Goal: Task Accomplishment & Management: Complete application form

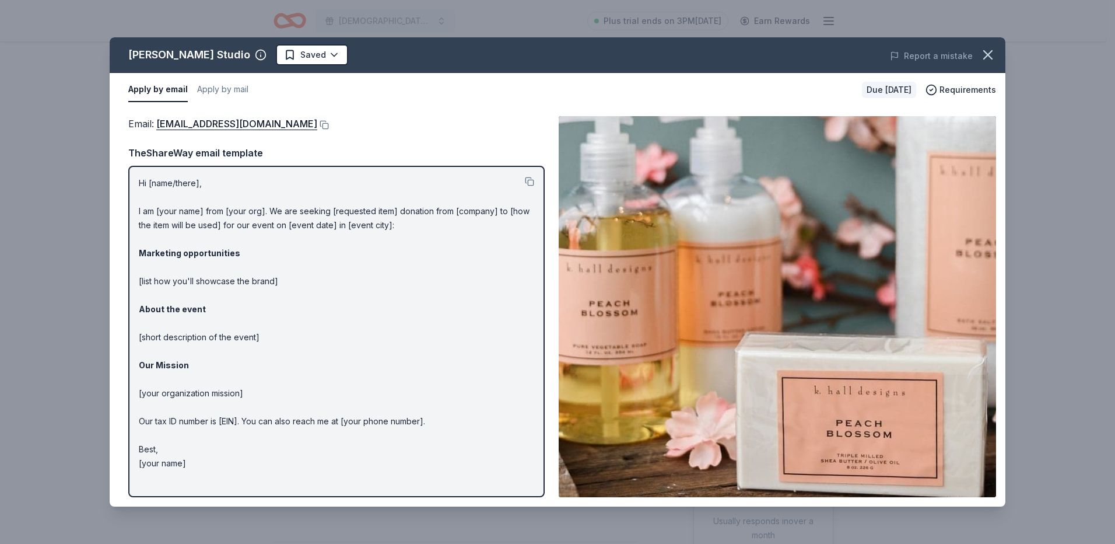
scroll to position [233, 0]
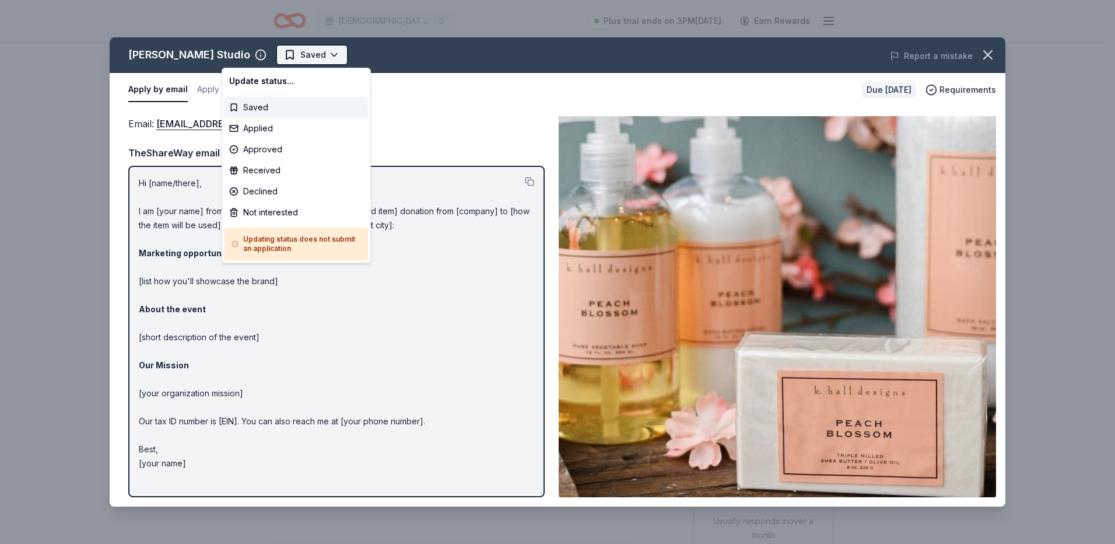
click at [265, 49] on html "St [PERSON_NAME] Lutheran Wild Game Dinner Plus trial ends on 3PM[DATE] Earn Re…" at bounding box center [557, 272] width 1115 height 544
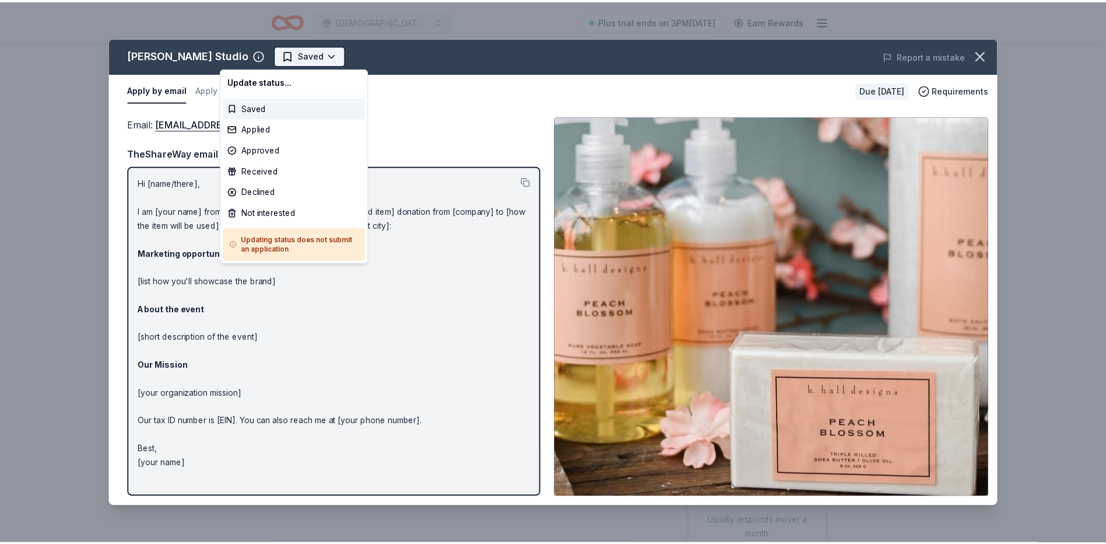
scroll to position [0, 0]
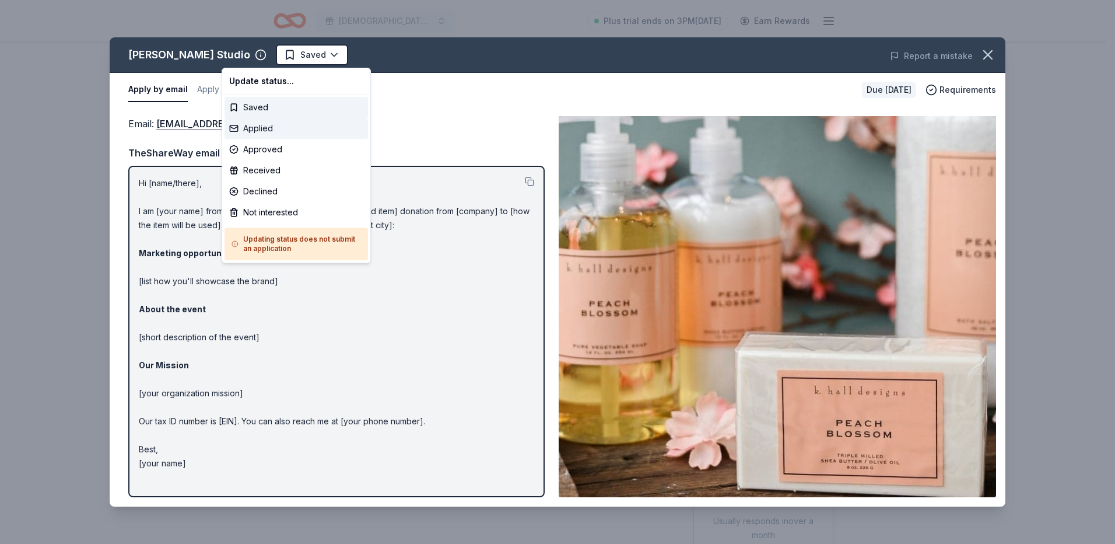
click at [258, 127] on div "Applied" at bounding box center [296, 128] width 143 height 21
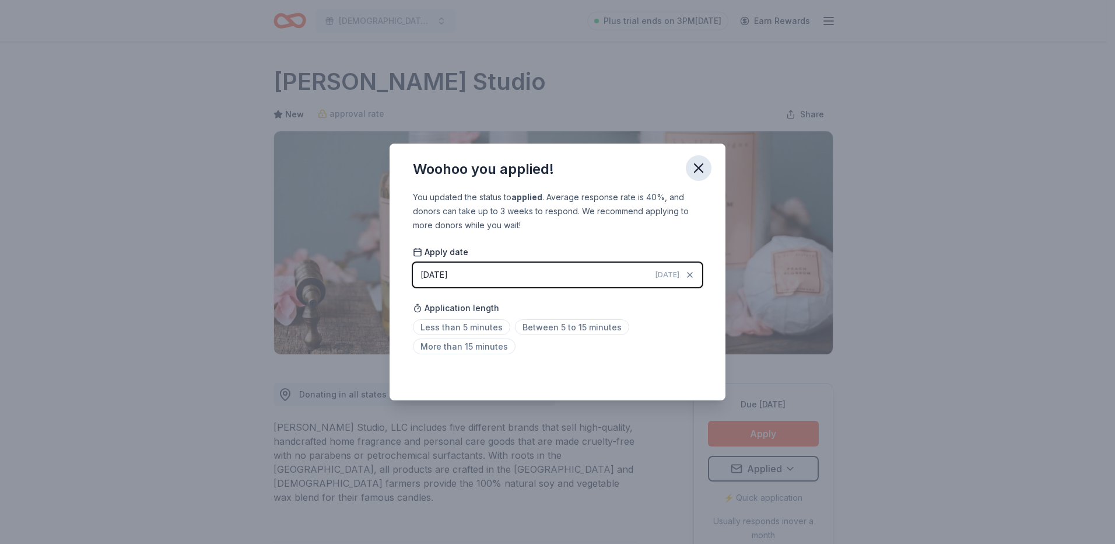
click at [703, 164] on icon "button" at bounding box center [699, 168] width 8 height 8
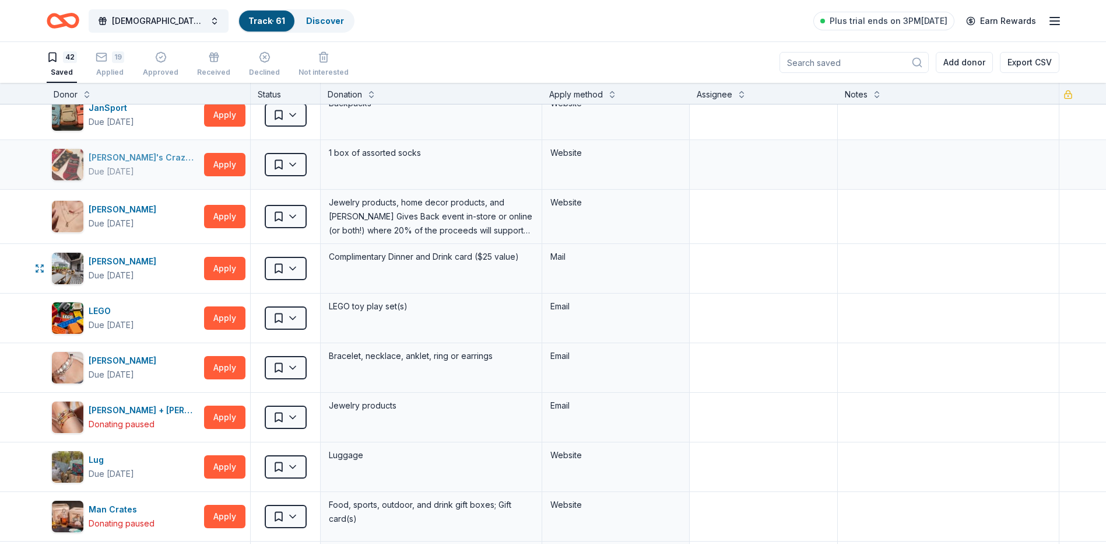
scroll to position [467, 0]
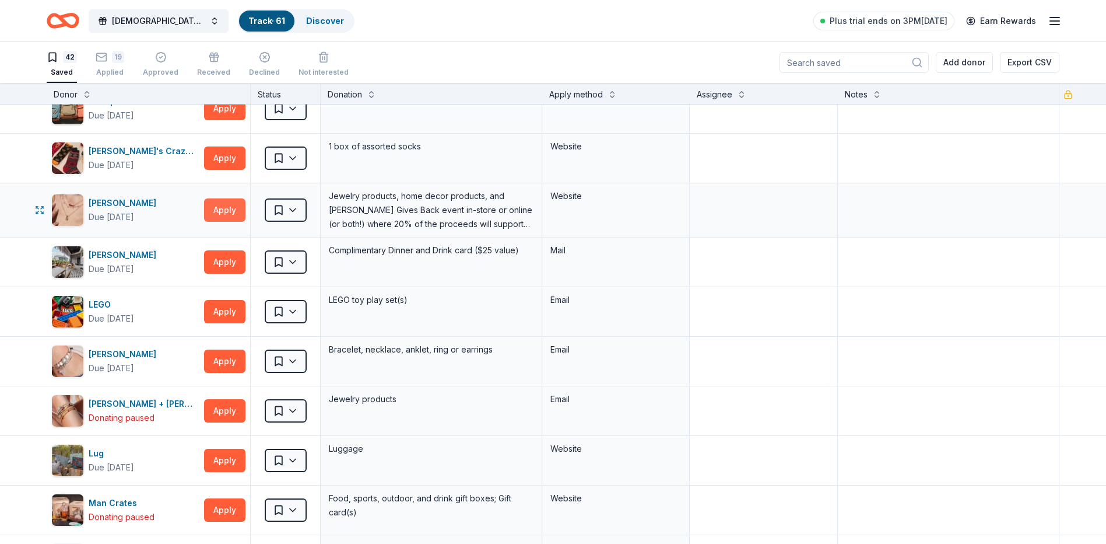
click at [242, 204] on button "Apply" at bounding box center [224, 209] width 41 height 23
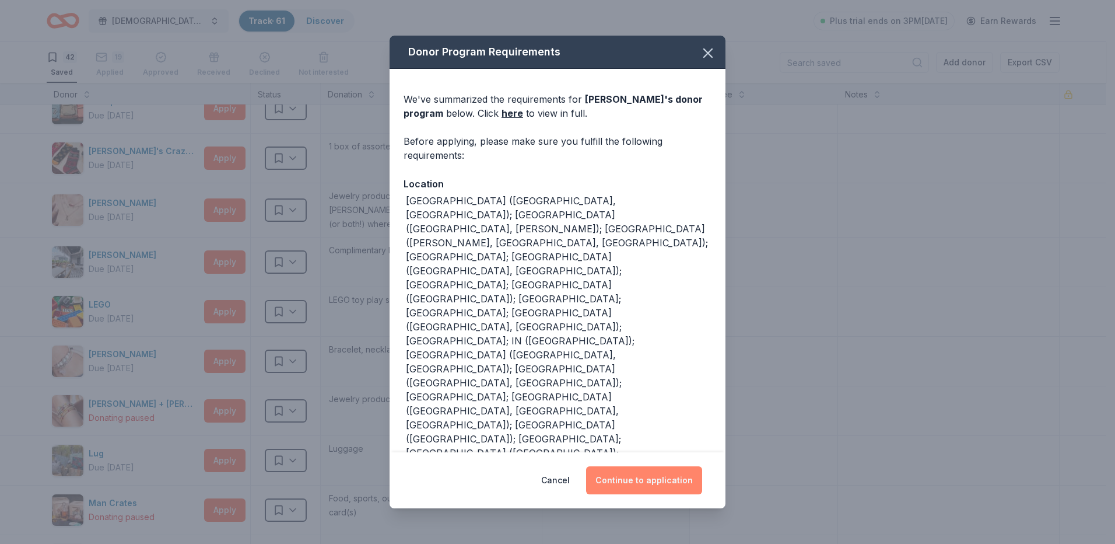
click at [666, 478] on button "Continue to application" at bounding box center [644, 480] width 116 height 28
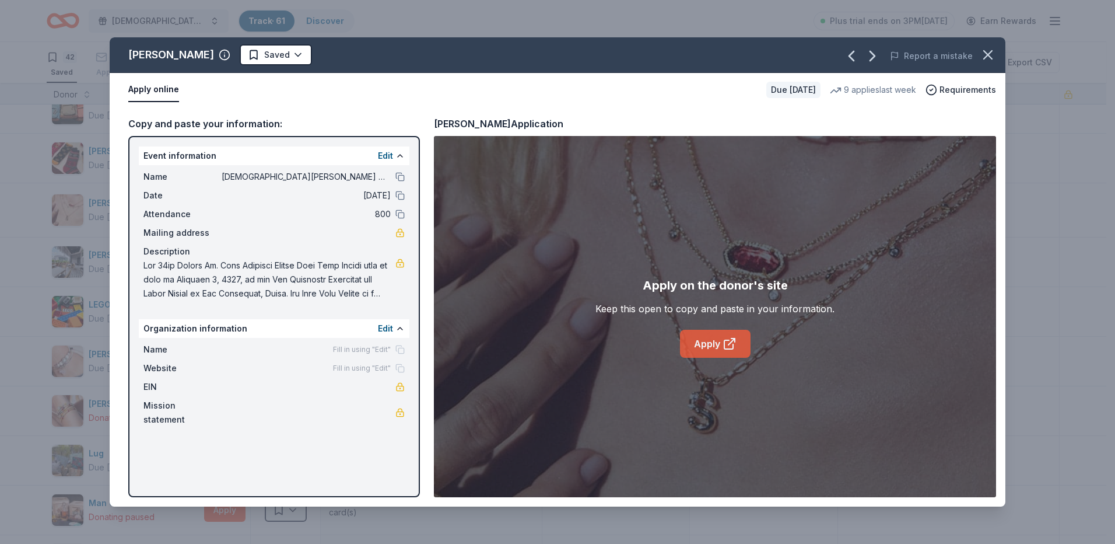
click at [712, 348] on link "Apply" at bounding box center [715, 344] width 71 height 28
drag, startPoint x: 990, startPoint y: 52, endPoint x: 1009, endPoint y: 59, distance: 20.1
click at [990, 51] on icon "button" at bounding box center [988, 55] width 16 height 16
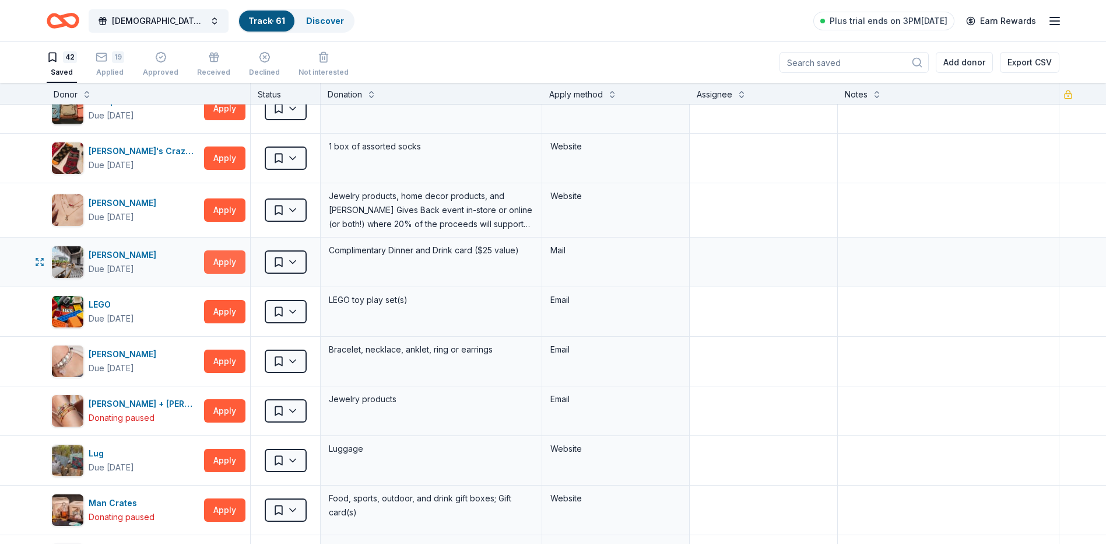
click at [221, 260] on button "Apply" at bounding box center [224, 261] width 41 height 23
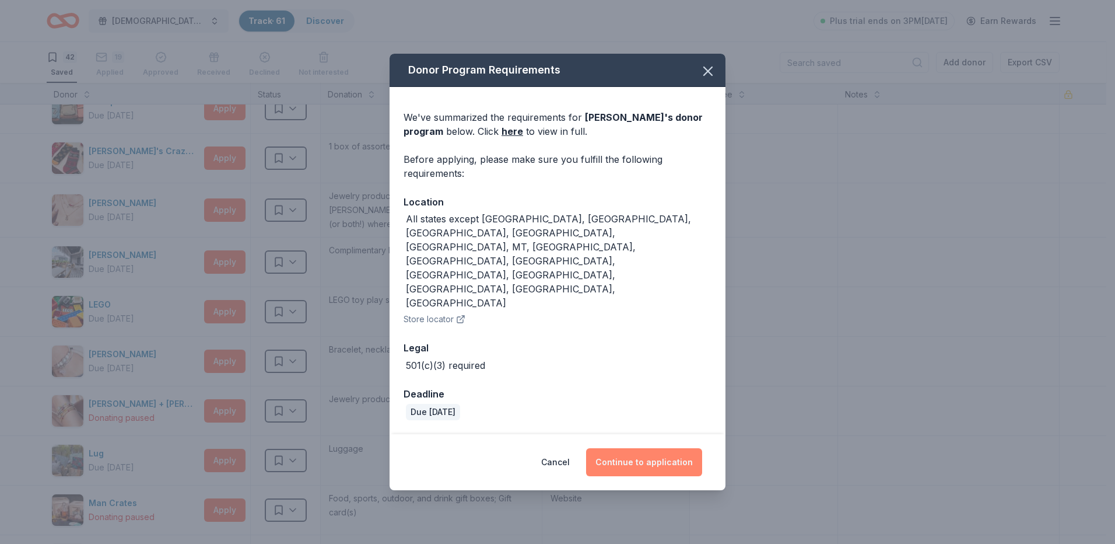
click at [644, 448] on button "Continue to application" at bounding box center [644, 462] width 116 height 28
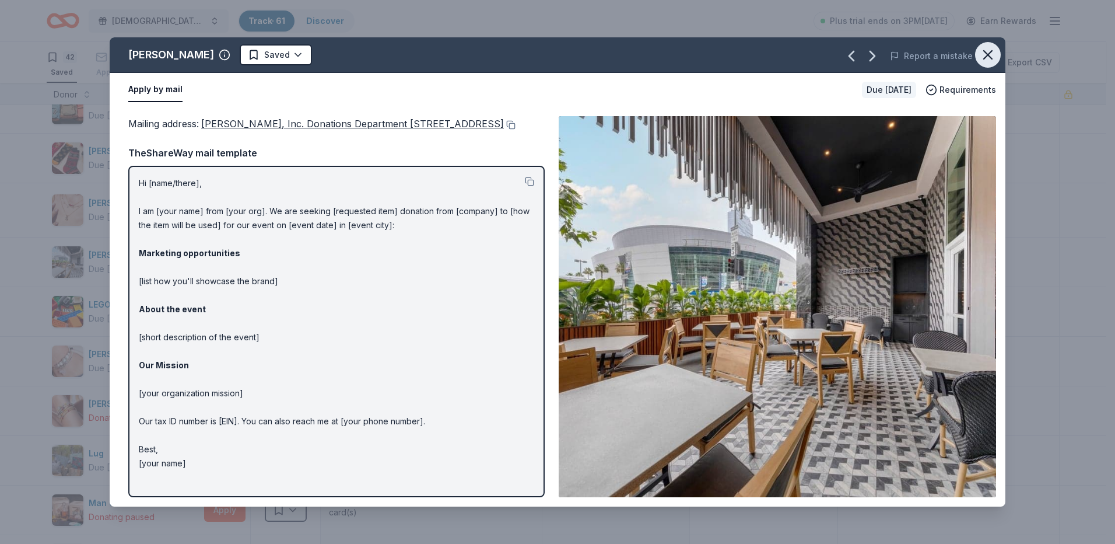
click at [992, 57] on icon "button" at bounding box center [988, 55] width 16 height 16
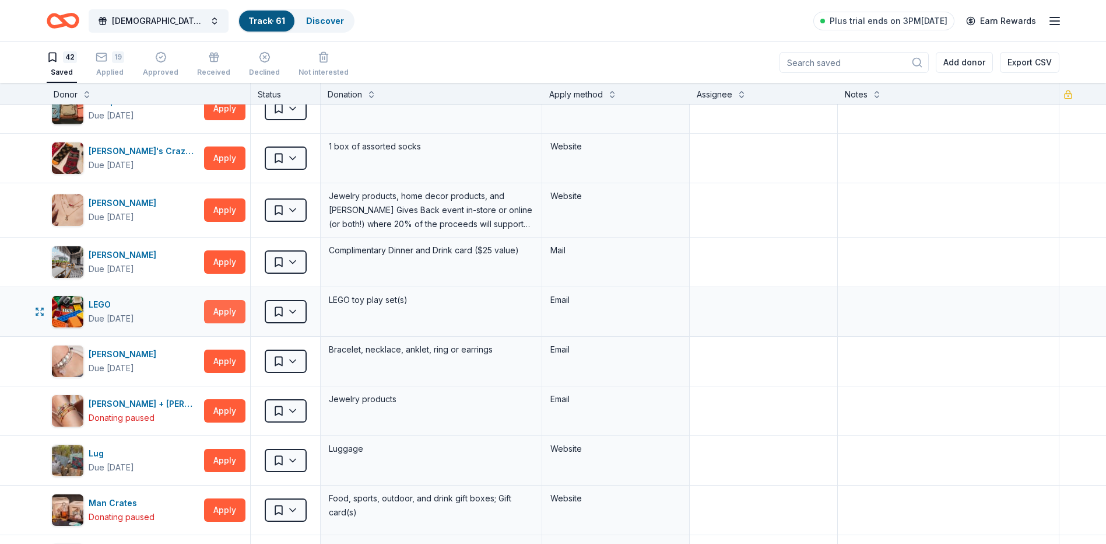
click at [237, 308] on button "Apply" at bounding box center [224, 311] width 41 height 23
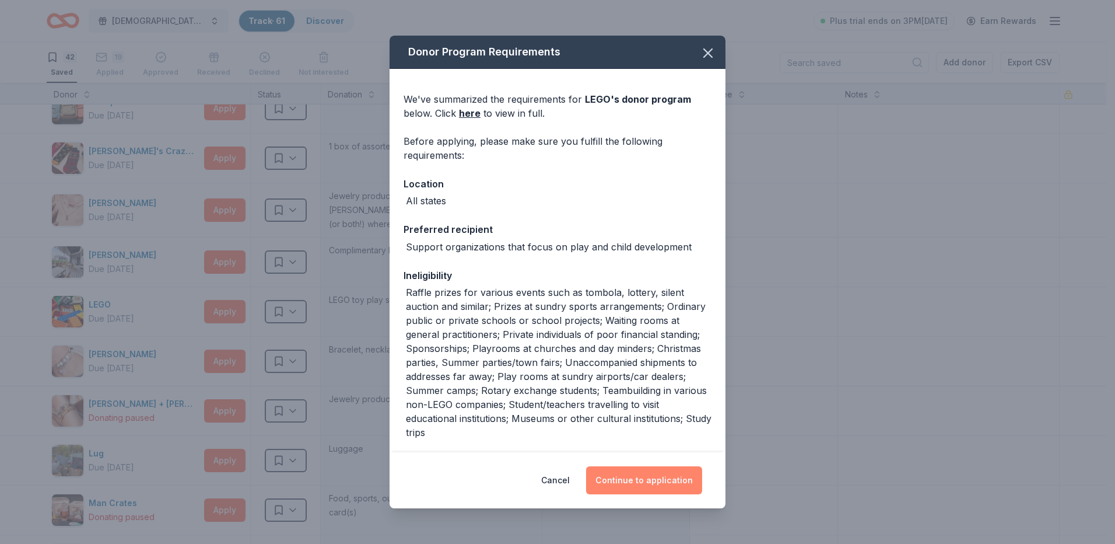
click at [663, 490] on button "Continue to application" at bounding box center [644, 480] width 116 height 28
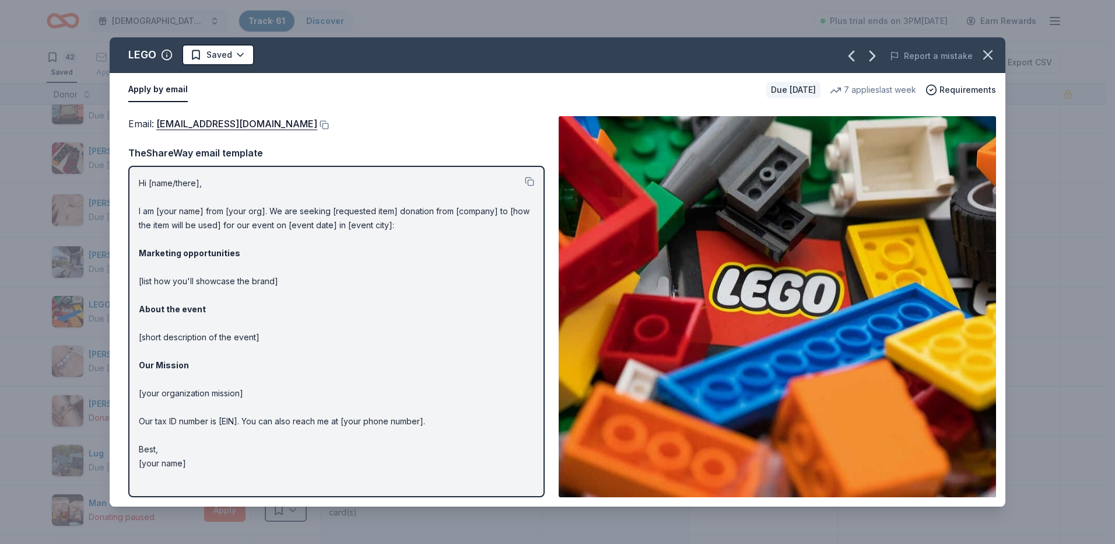
click at [164, 87] on button "Apply by email" at bounding box center [157, 90] width 59 height 24
click at [143, 92] on button "Apply by email" at bounding box center [157, 90] width 59 height 24
click at [242, 55] on html "St Paul Lutheran Wild Game Dinner Track · 61 Discover Plus trial ends on 3PM, 9…" at bounding box center [557, 272] width 1115 height 544
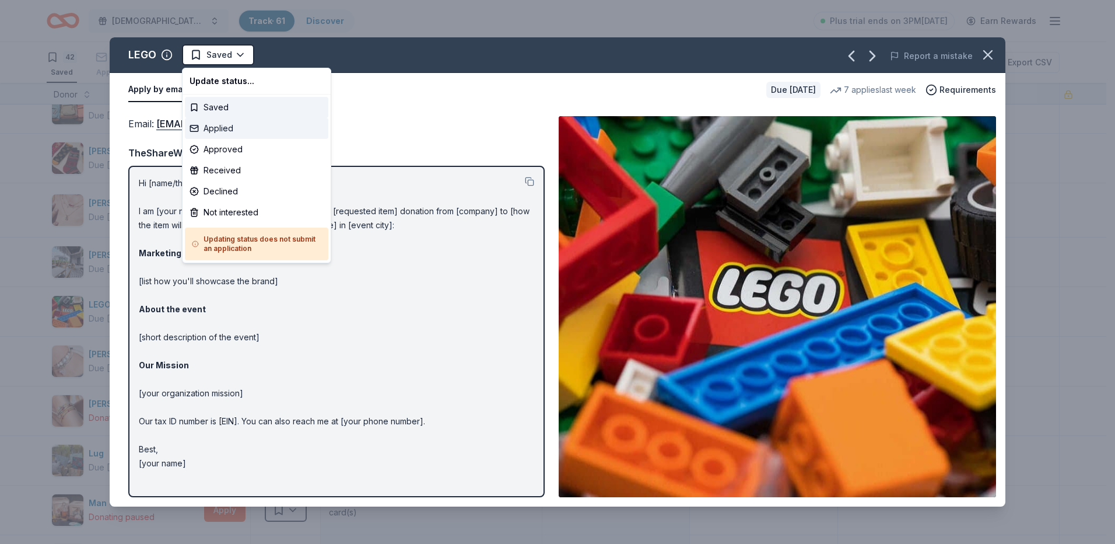
click at [238, 127] on div "Applied" at bounding box center [256, 128] width 143 height 21
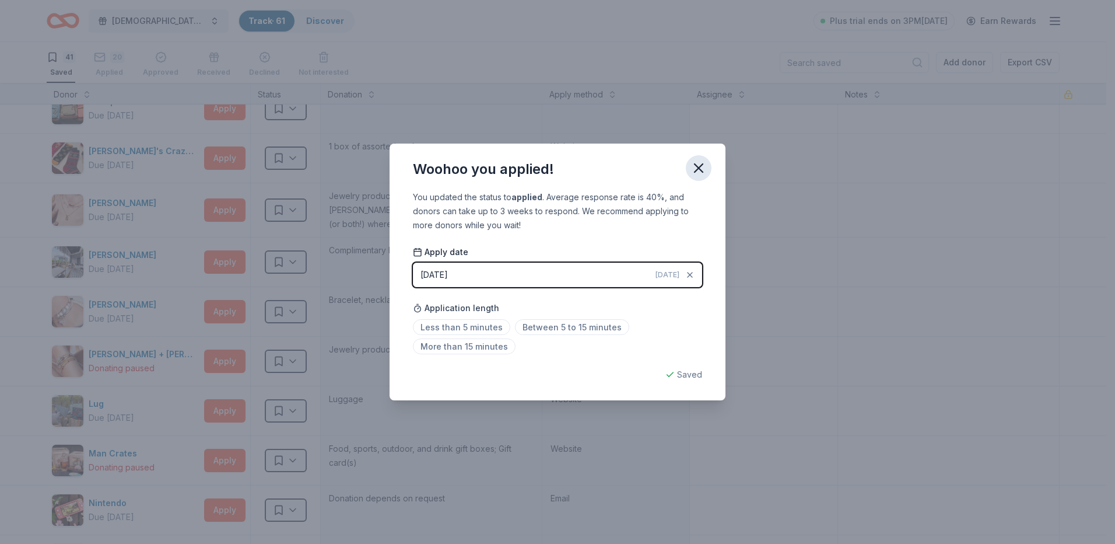
click at [703, 170] on icon "button" at bounding box center [699, 168] width 16 height 16
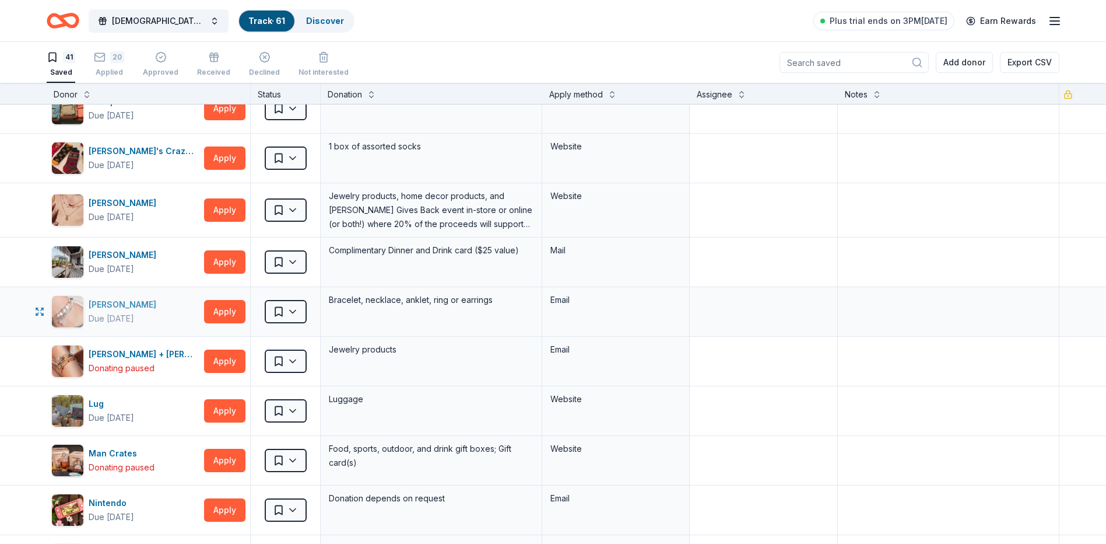
click at [127, 301] on div "[PERSON_NAME]" at bounding box center [125, 304] width 72 height 14
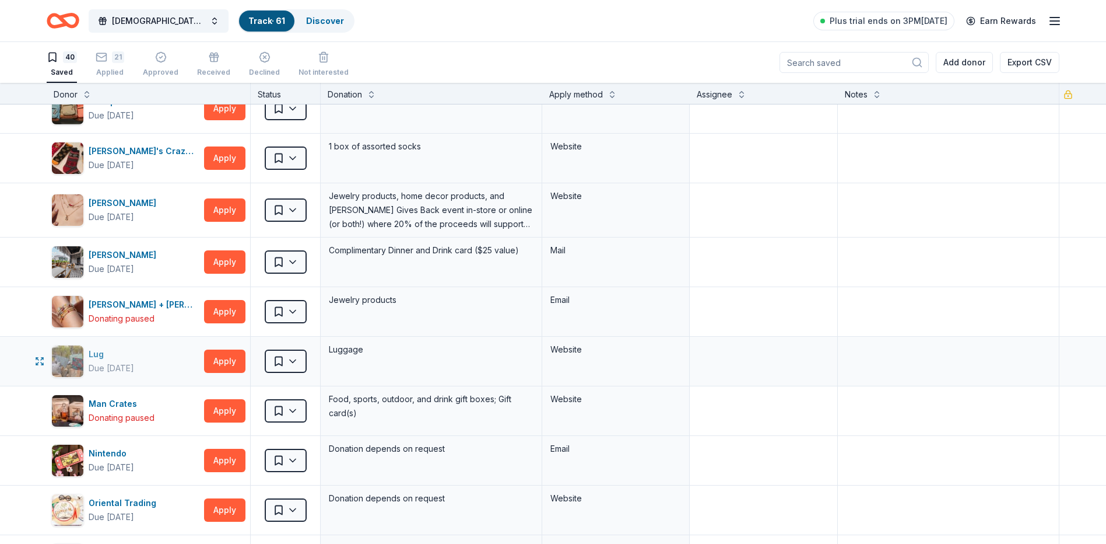
click at [168, 359] on div "Lug Due in 58 days" at bounding box center [125, 361] width 148 height 33
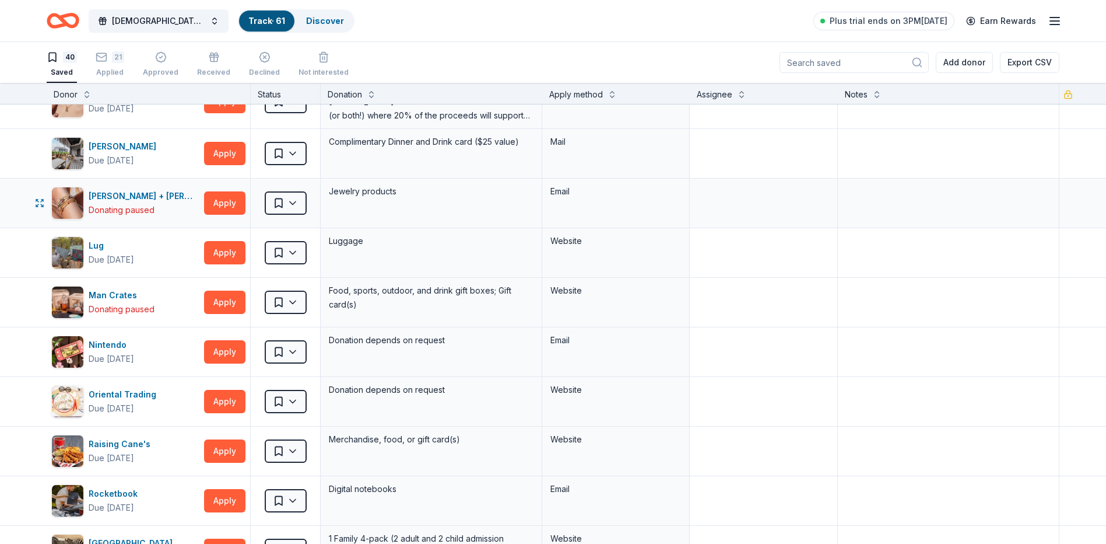
scroll to position [583, 0]
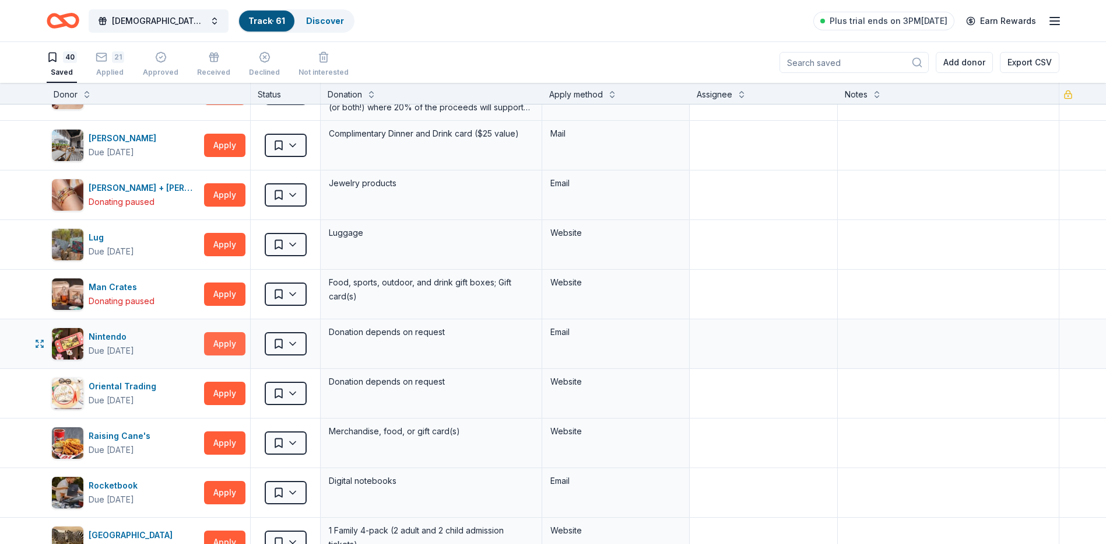
click at [226, 341] on button "Apply" at bounding box center [224, 343] width 41 height 23
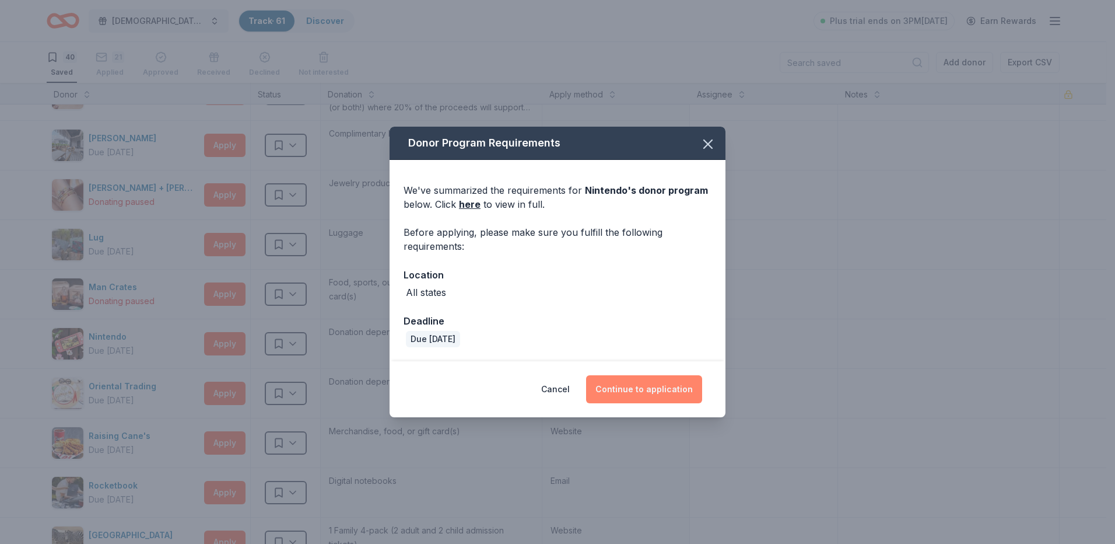
click at [667, 376] on button "Continue to application" at bounding box center [644, 389] width 116 height 28
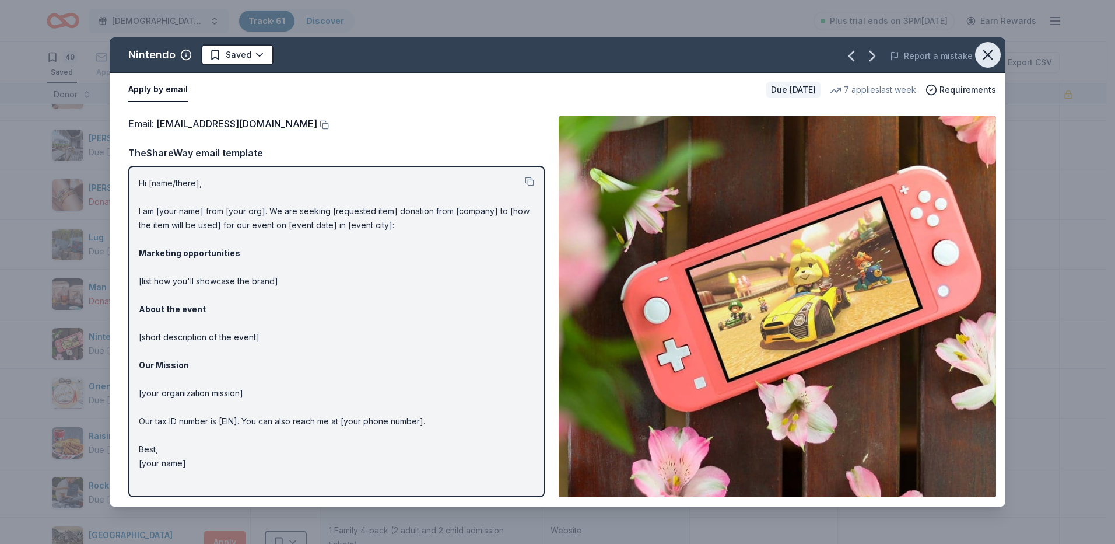
click at [987, 57] on icon "button" at bounding box center [988, 55] width 16 height 16
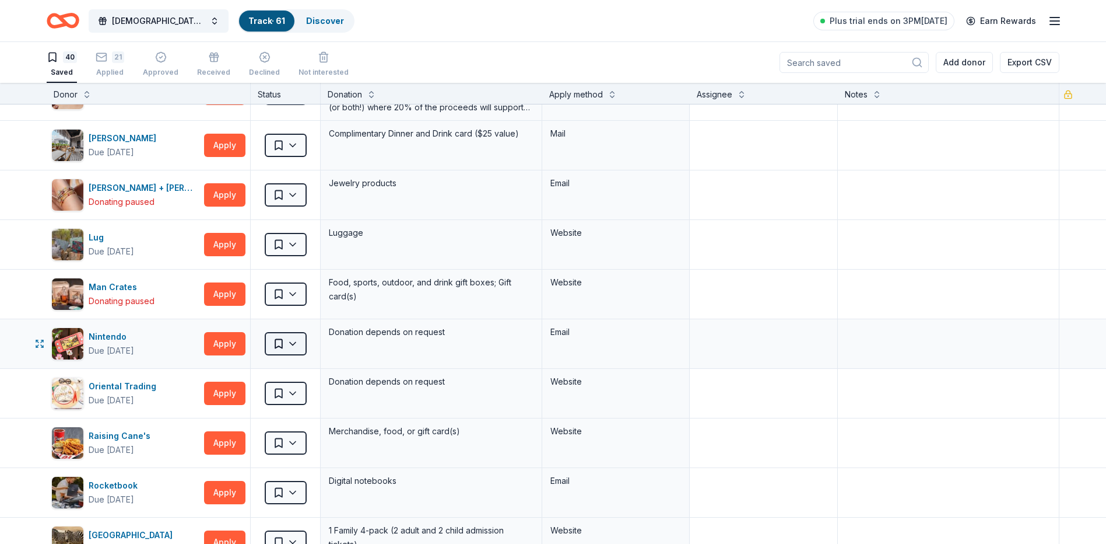
click at [298, 344] on html "St Paul Lutheran Wild Game Dinner Track · 61 Discover Plus trial ends on 3PM, 9…" at bounding box center [553, 272] width 1106 height 544
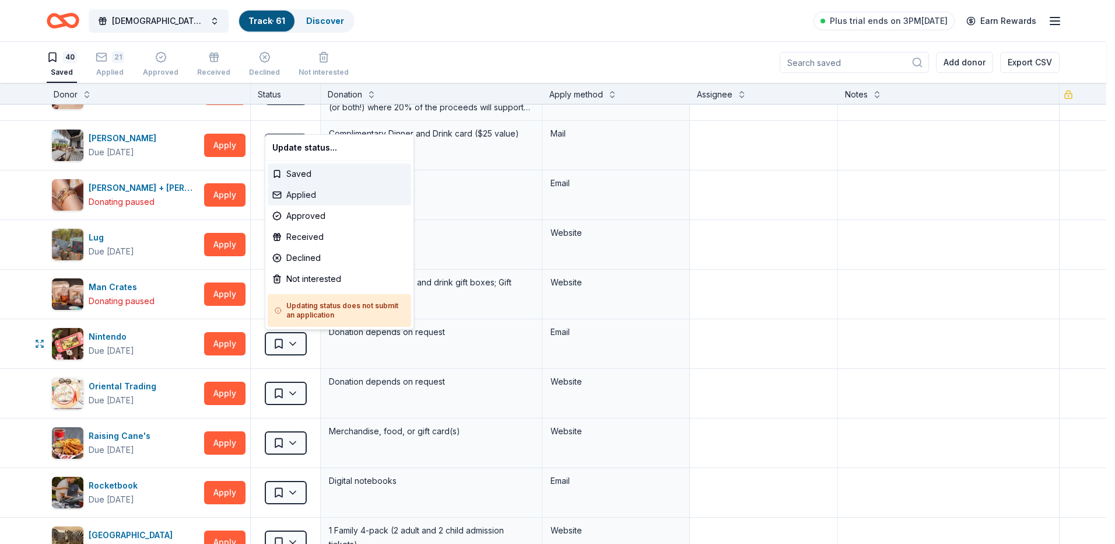
click at [293, 196] on div "Applied" at bounding box center [339, 194] width 143 height 21
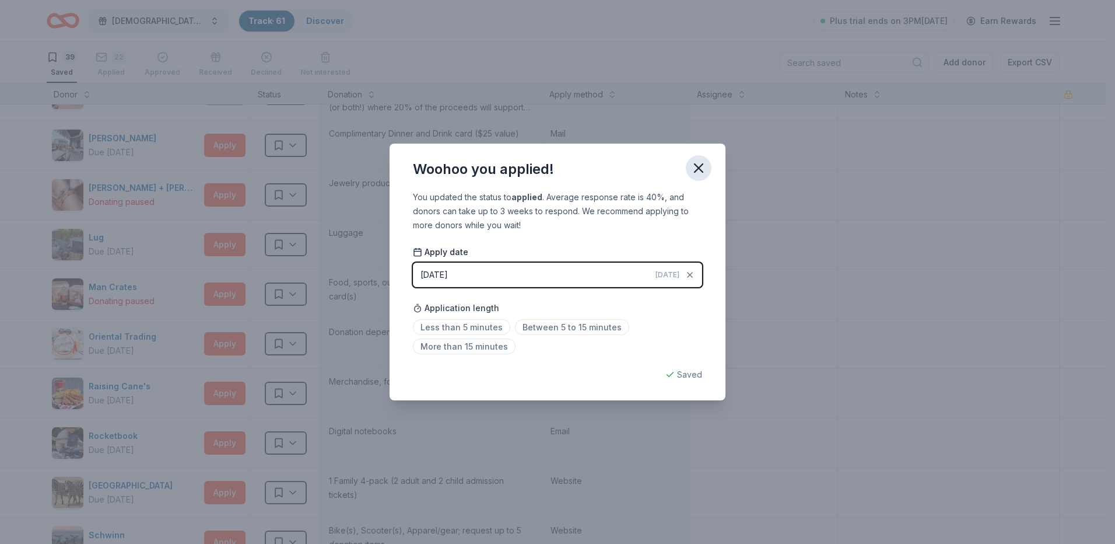
click at [695, 166] on icon "button" at bounding box center [699, 168] width 16 height 16
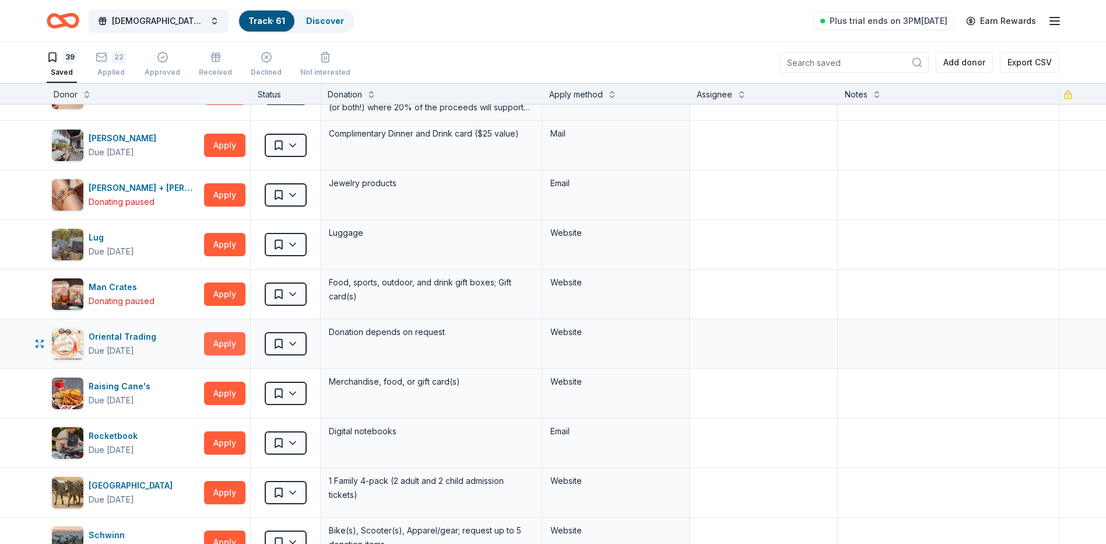
click at [226, 341] on button "Apply" at bounding box center [224, 343] width 41 height 23
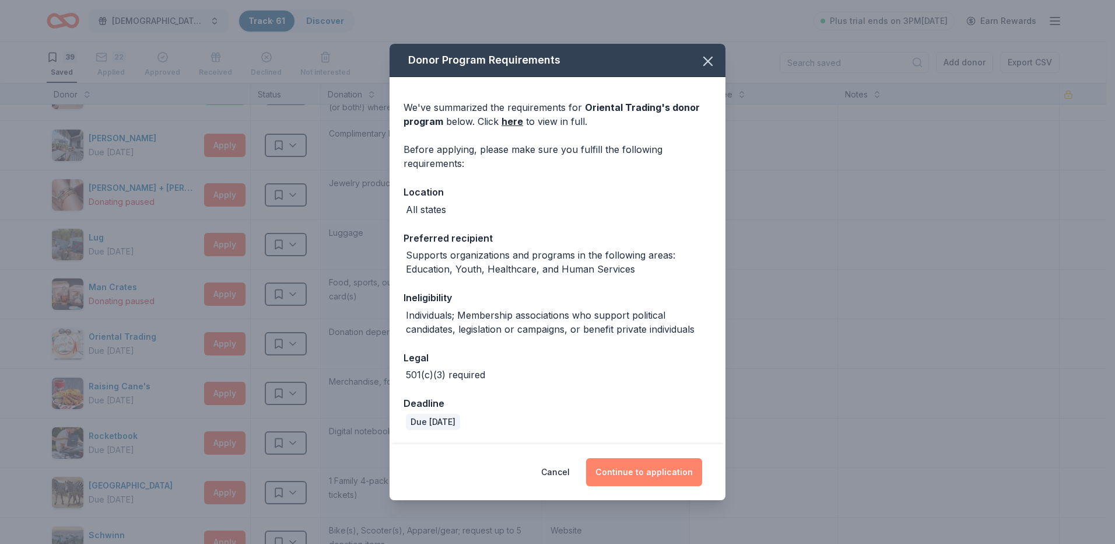
click at [654, 464] on button "Continue to application" at bounding box center [644, 472] width 116 height 28
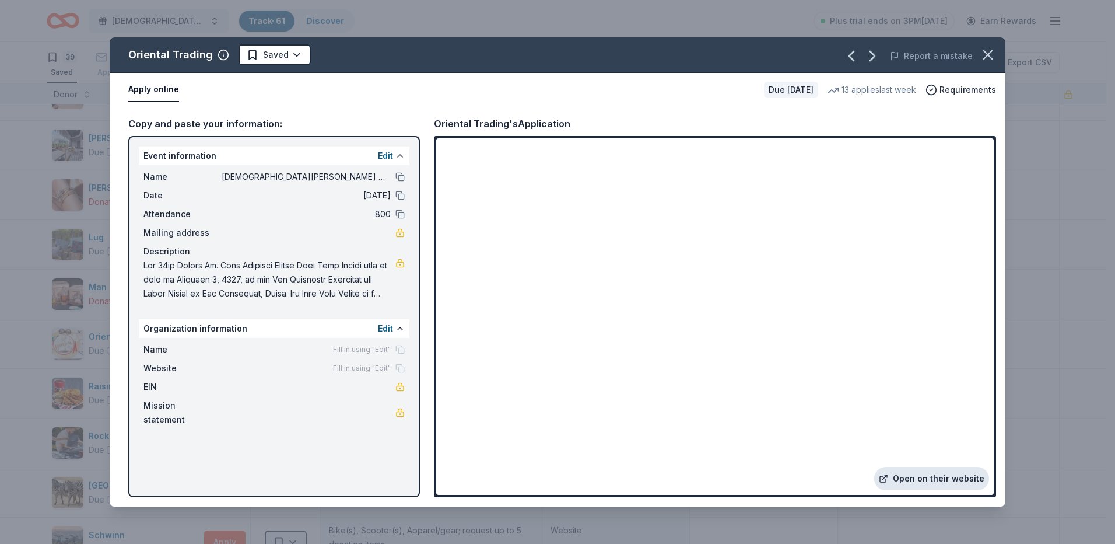
click at [937, 481] on link "Open on their website" at bounding box center [931, 478] width 115 height 23
click at [297, 52] on html "St Paul Lutheran Wild Game Dinner Track · 61 Discover Plus trial ends on 3PM, 9…" at bounding box center [557, 272] width 1115 height 544
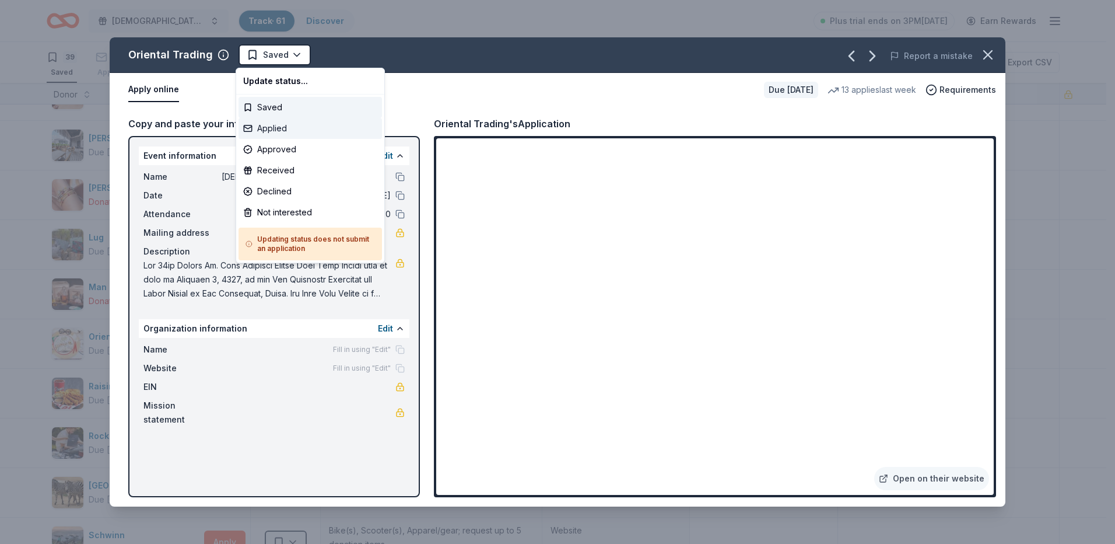
click at [293, 134] on div "Applied" at bounding box center [310, 128] width 143 height 21
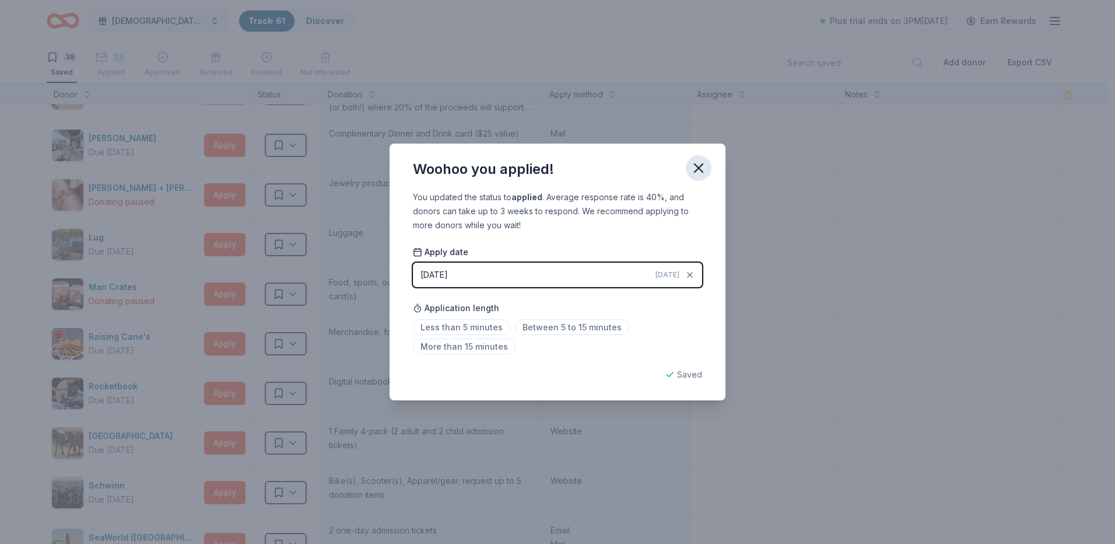
click at [694, 173] on icon "button" at bounding box center [699, 168] width 16 height 16
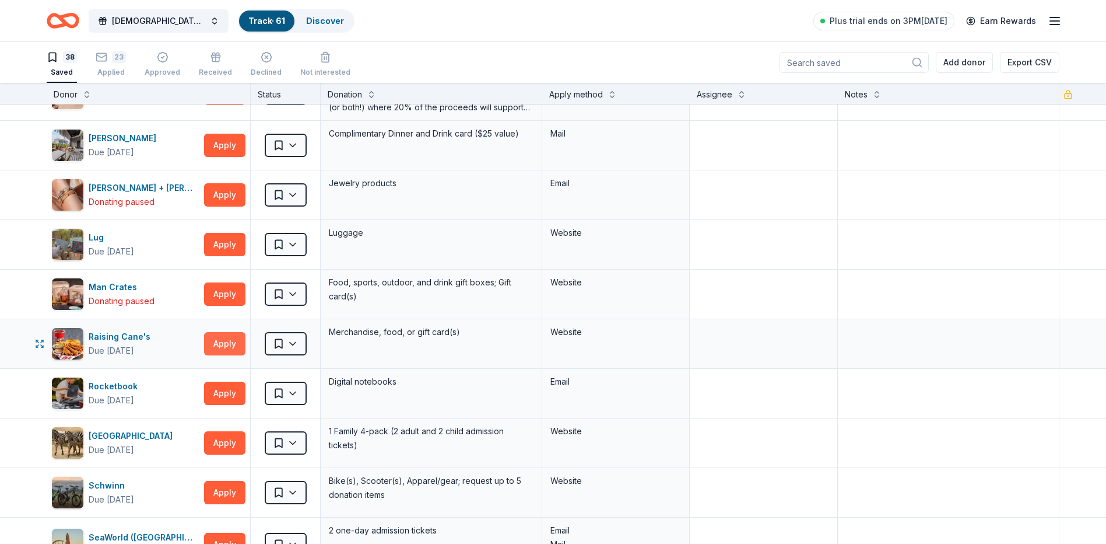
click at [237, 337] on button "Apply" at bounding box center [224, 343] width 41 height 23
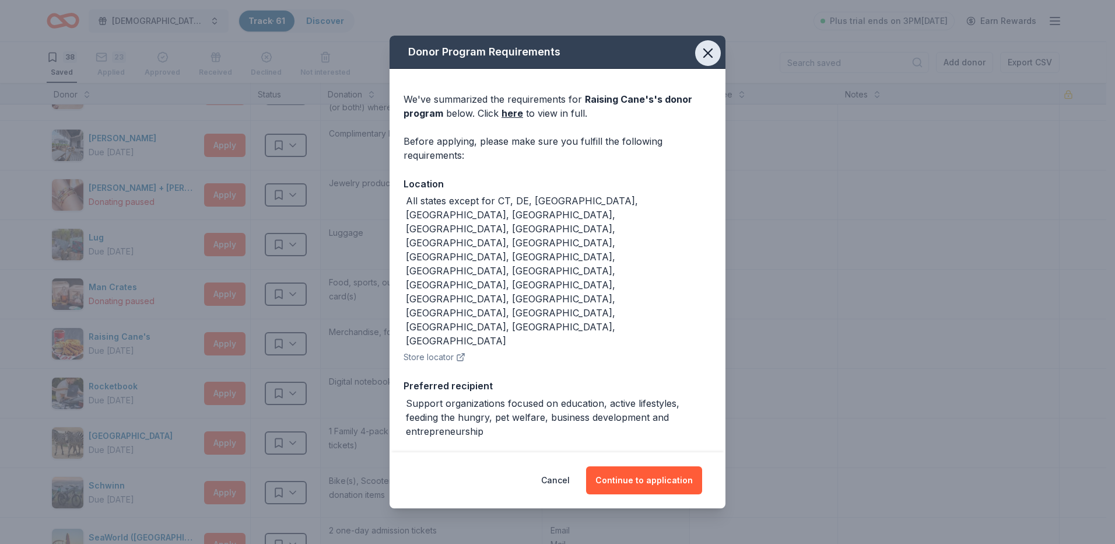
click at [702, 59] on icon "button" at bounding box center [708, 53] width 16 height 16
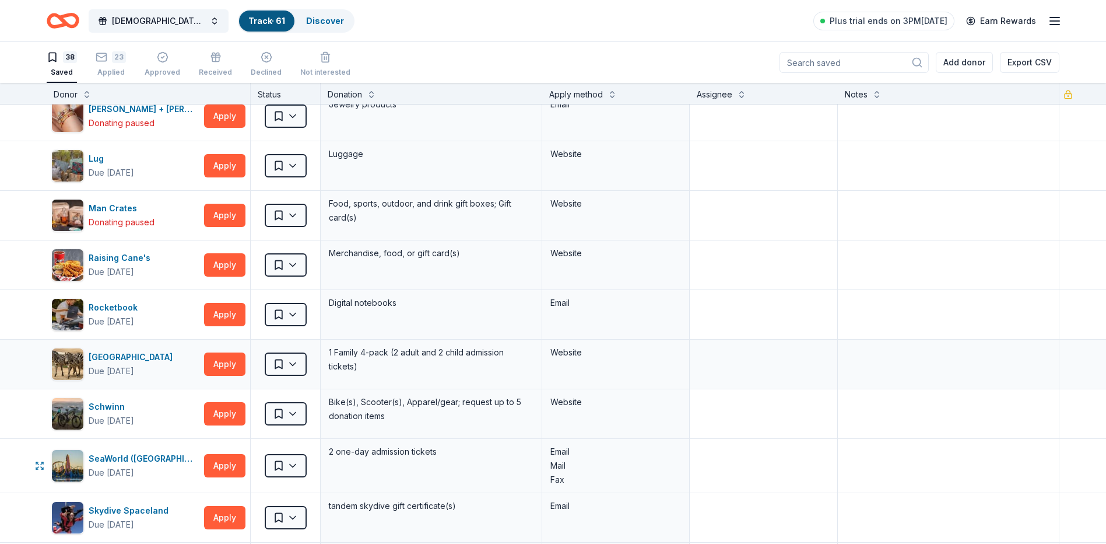
scroll to position [700, 0]
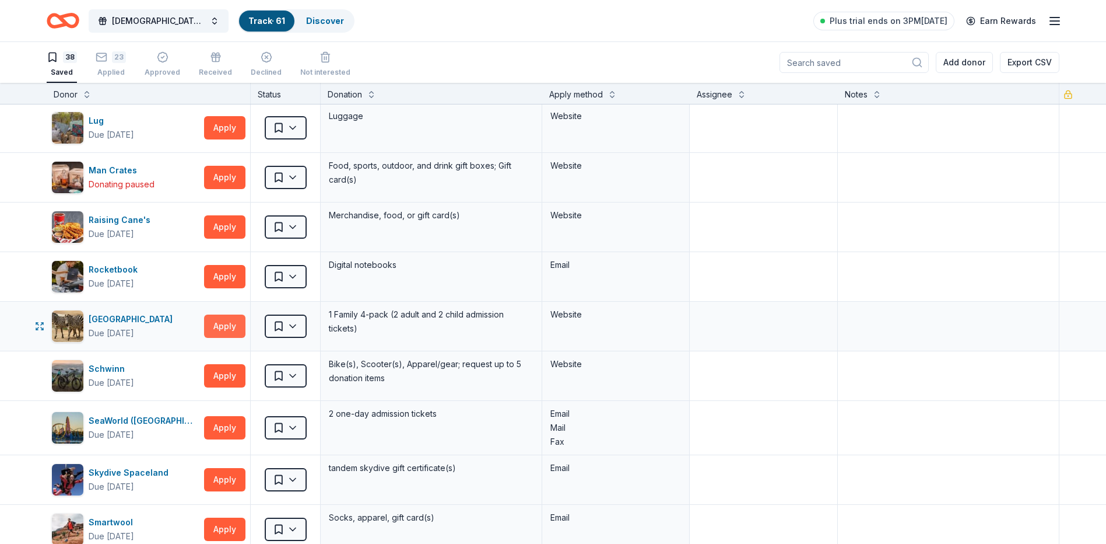
click at [218, 318] on button "Apply" at bounding box center [224, 325] width 41 height 23
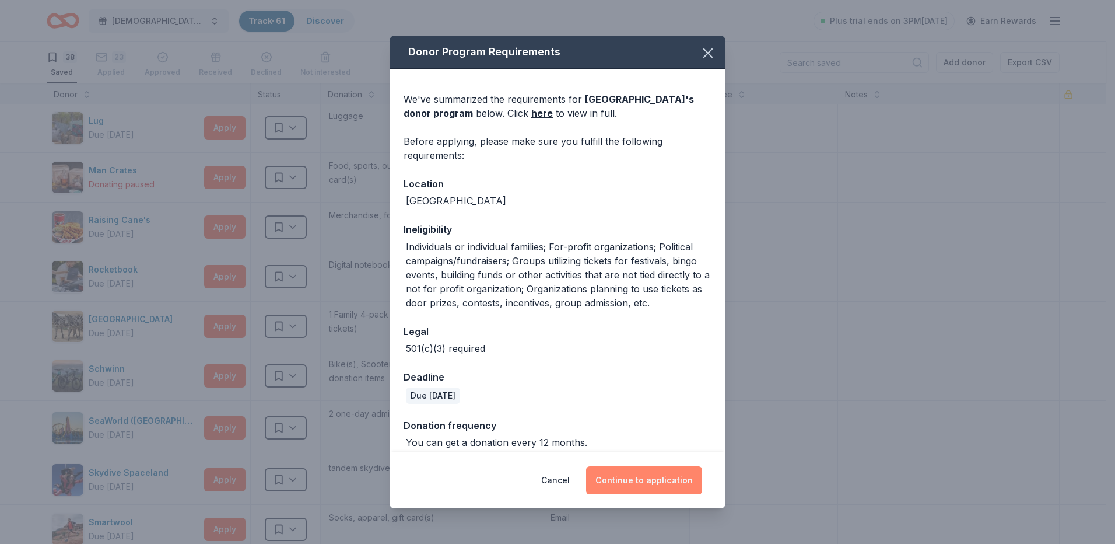
click at [654, 484] on button "Continue to application" at bounding box center [644, 480] width 116 height 28
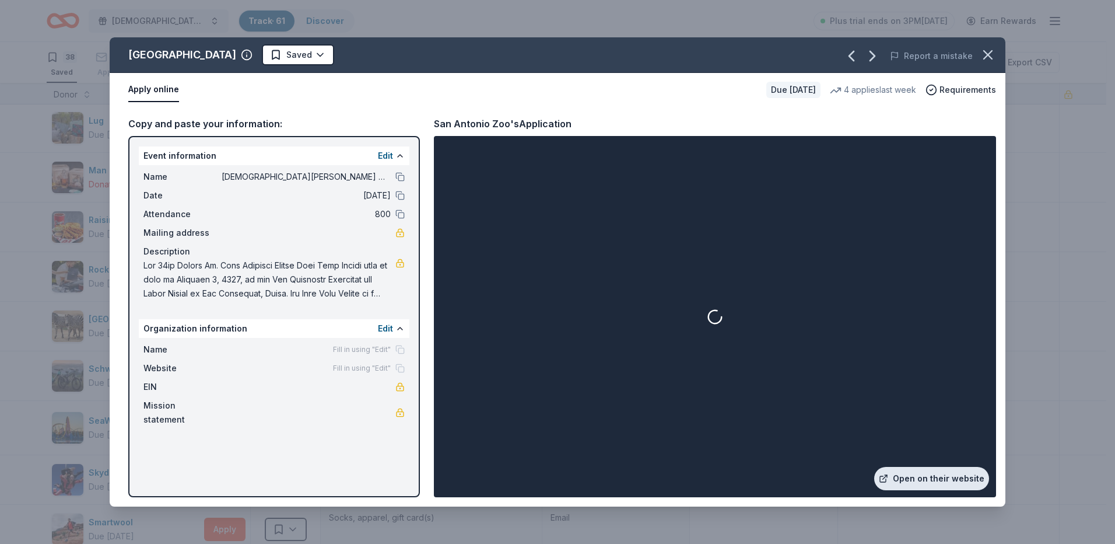
click at [928, 477] on link "Open on their website" at bounding box center [931, 478] width 115 height 23
click at [267, 57] on html "St Paul Lutheran Wild Game Dinner Track · 61 Discover Plus trial ends on 3PM, 9…" at bounding box center [557, 272] width 1115 height 544
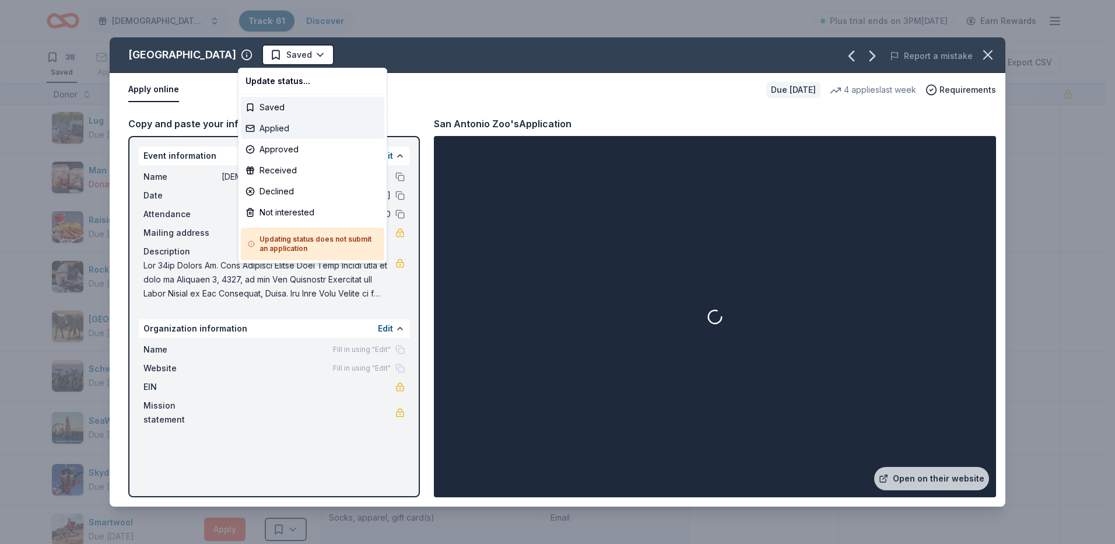
click at [272, 134] on div "Applied" at bounding box center [312, 128] width 143 height 21
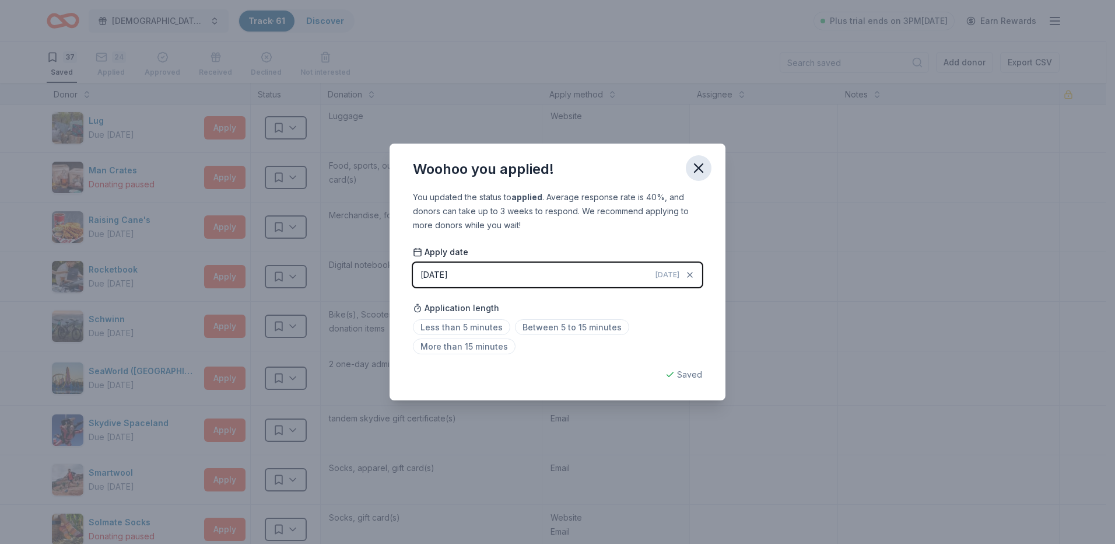
click at [688, 167] on button "button" at bounding box center [699, 168] width 26 height 26
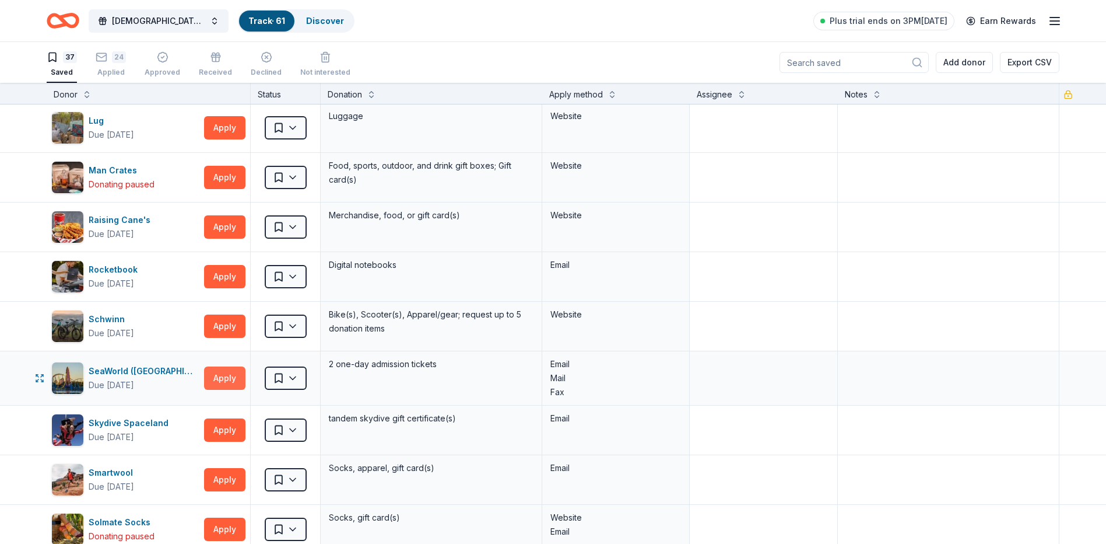
click at [227, 386] on button "Apply" at bounding box center [224, 377] width 41 height 23
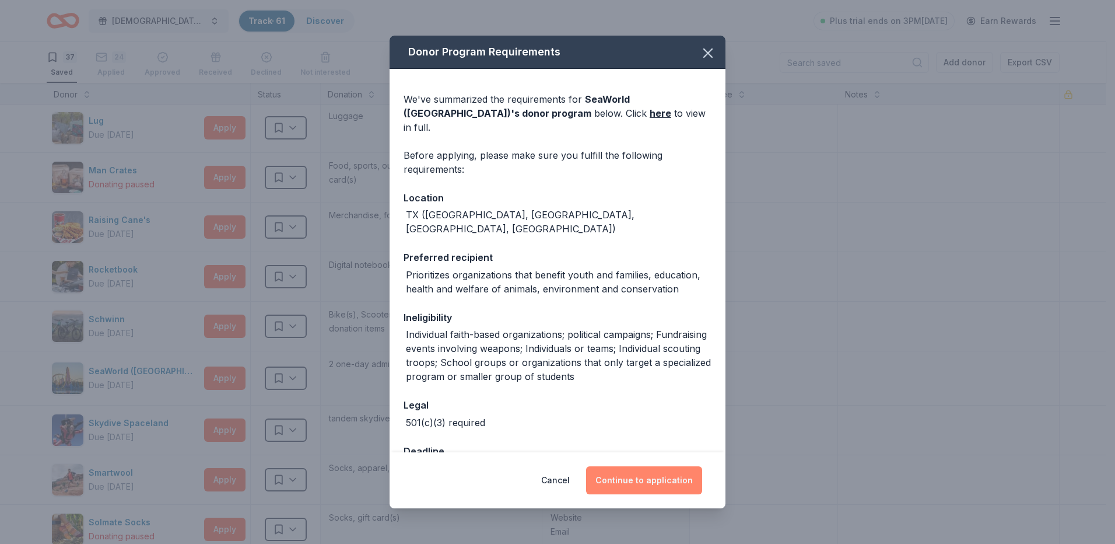
click at [624, 481] on button "Continue to application" at bounding box center [644, 480] width 116 height 28
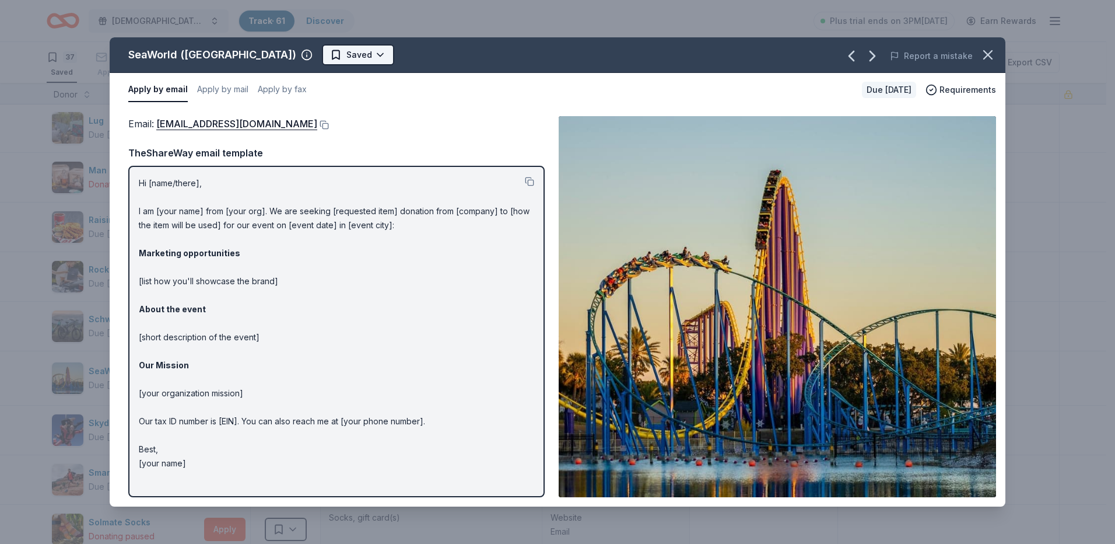
click at [335, 51] on html "St Paul Lutheran Wild Game Dinner Track · 61 Discover Plus trial ends on 3PM, 9…" at bounding box center [557, 272] width 1115 height 544
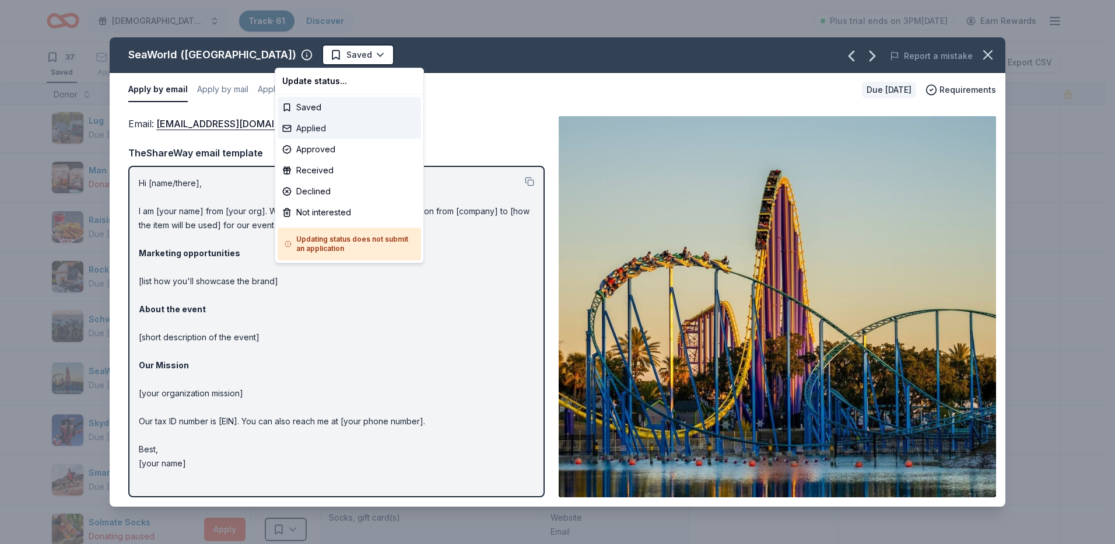
click at [308, 125] on div "Applied" at bounding box center [349, 128] width 143 height 21
click at [989, 51] on html "St Paul Lutheran Wild Game Dinner Track · 61 Discover Plus trial ends on 3PM, 9…" at bounding box center [557, 272] width 1115 height 544
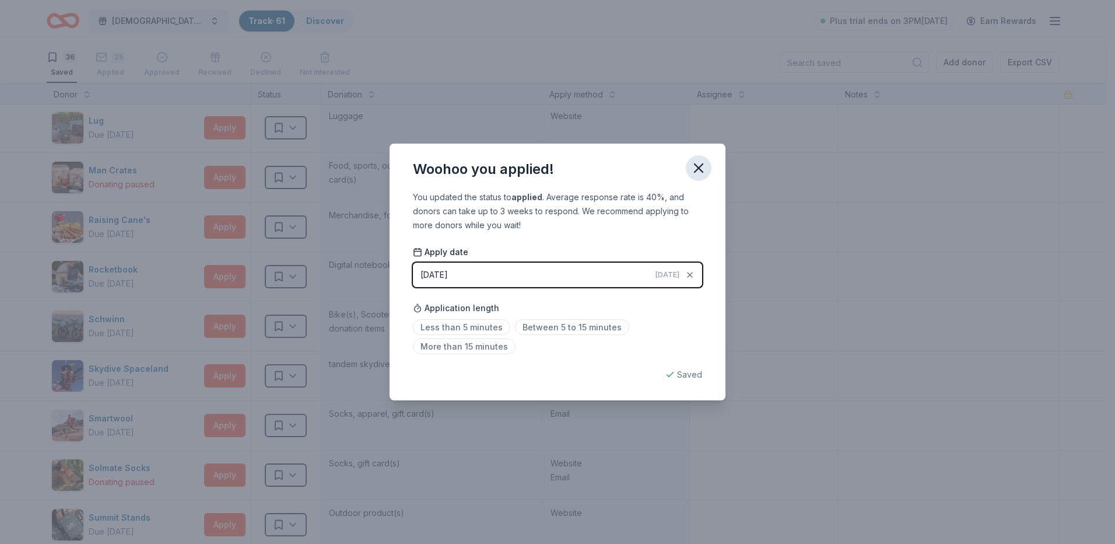
click at [697, 167] on icon "button" at bounding box center [699, 168] width 8 height 8
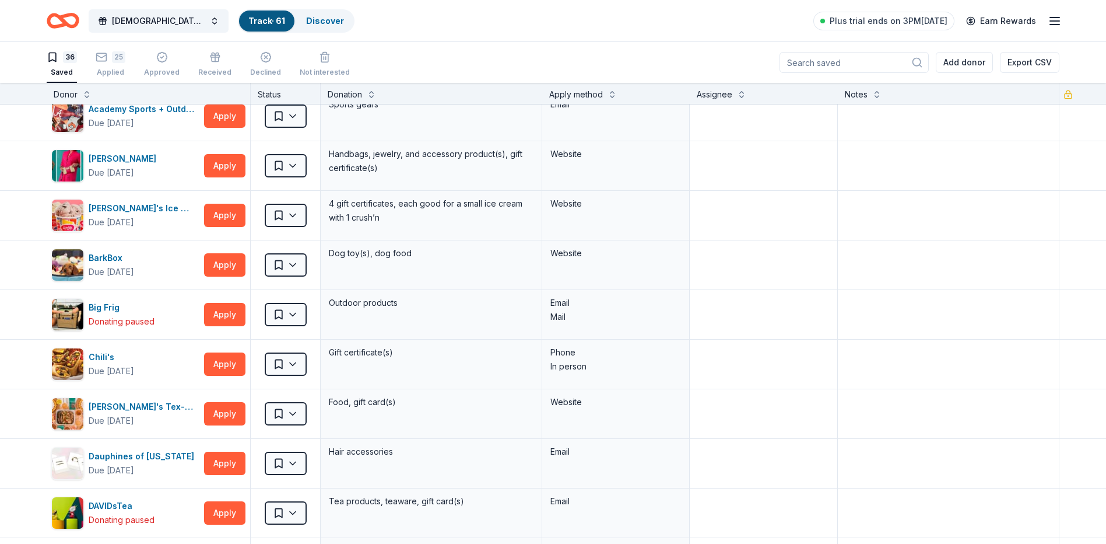
scroll to position [0, 0]
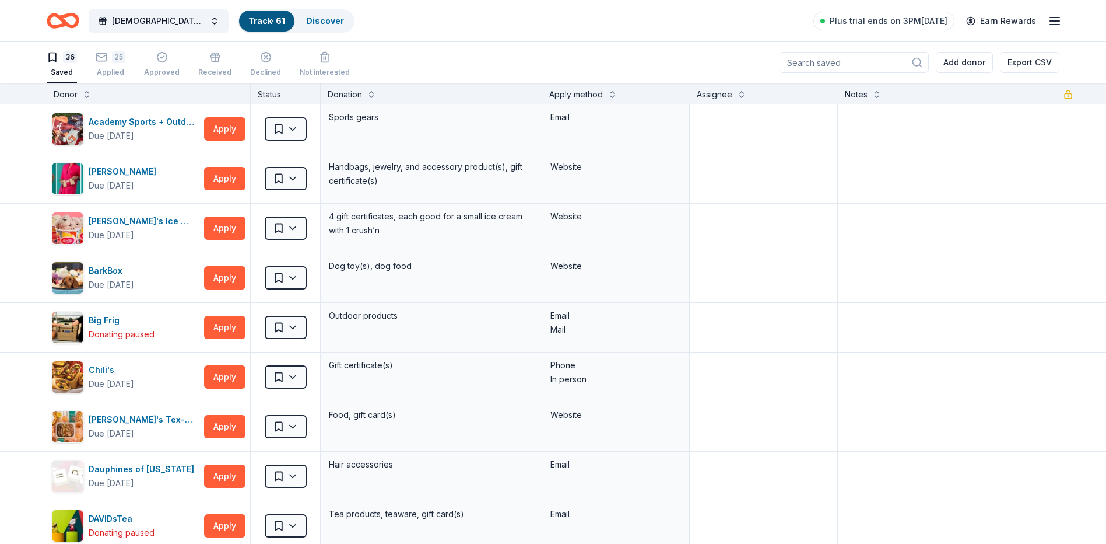
click at [270, 24] on link "Track · 61" at bounding box center [266, 21] width 37 height 10
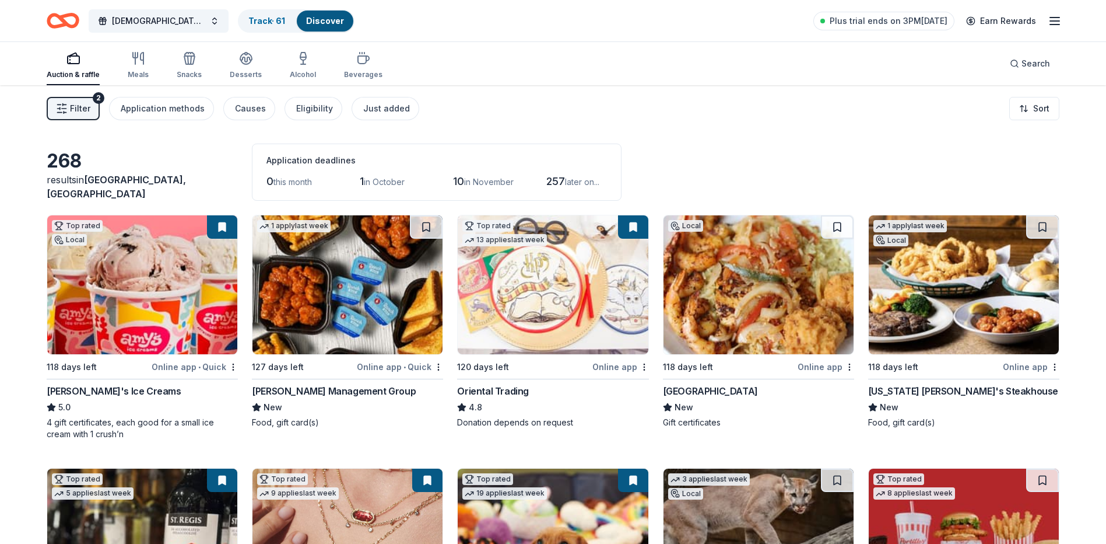
click at [336, 23] on link "Discover" at bounding box center [325, 21] width 38 height 10
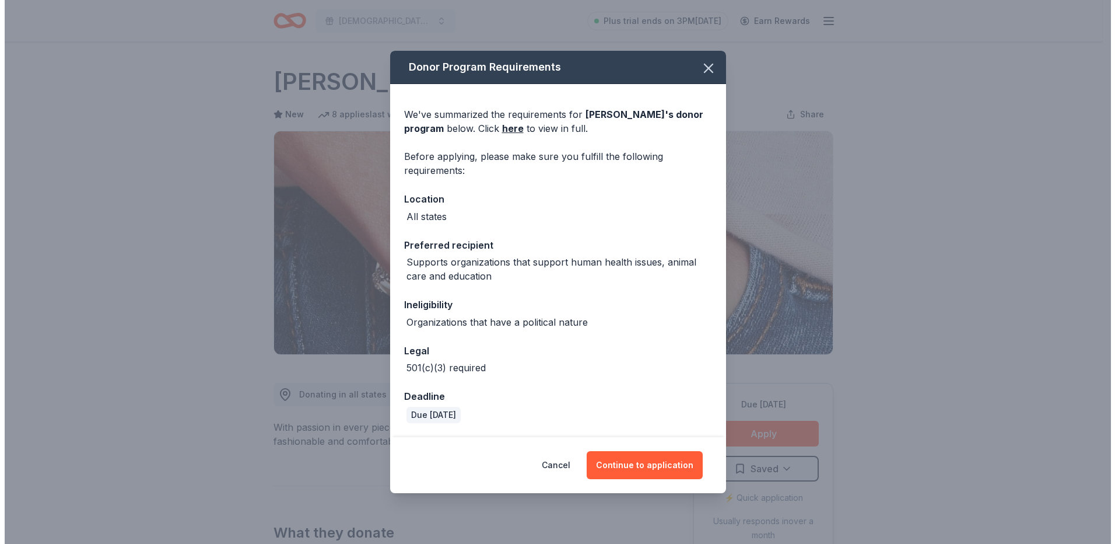
scroll to position [175, 0]
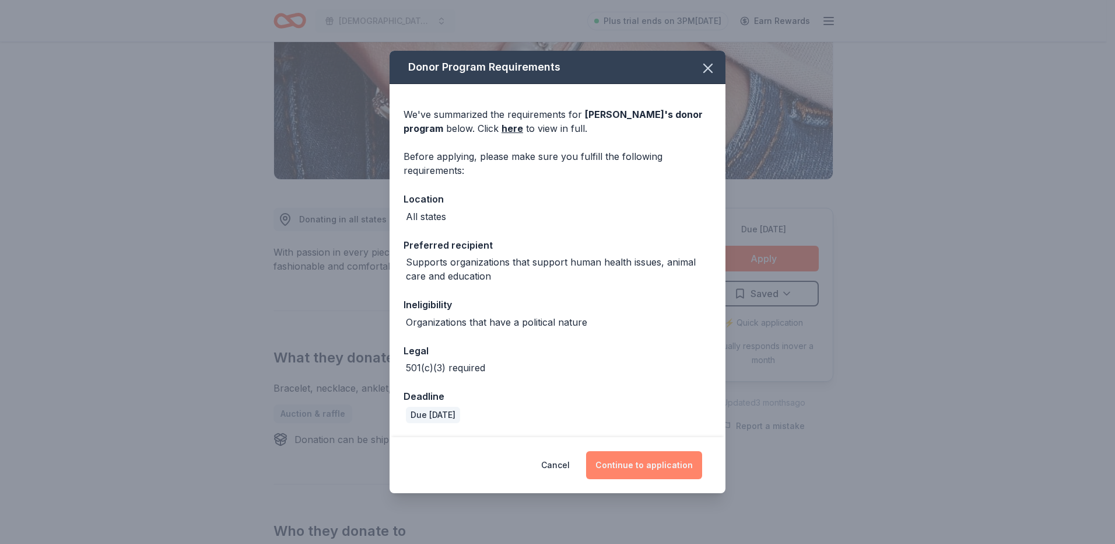
click at [685, 451] on button "Continue to application" at bounding box center [644, 465] width 116 height 28
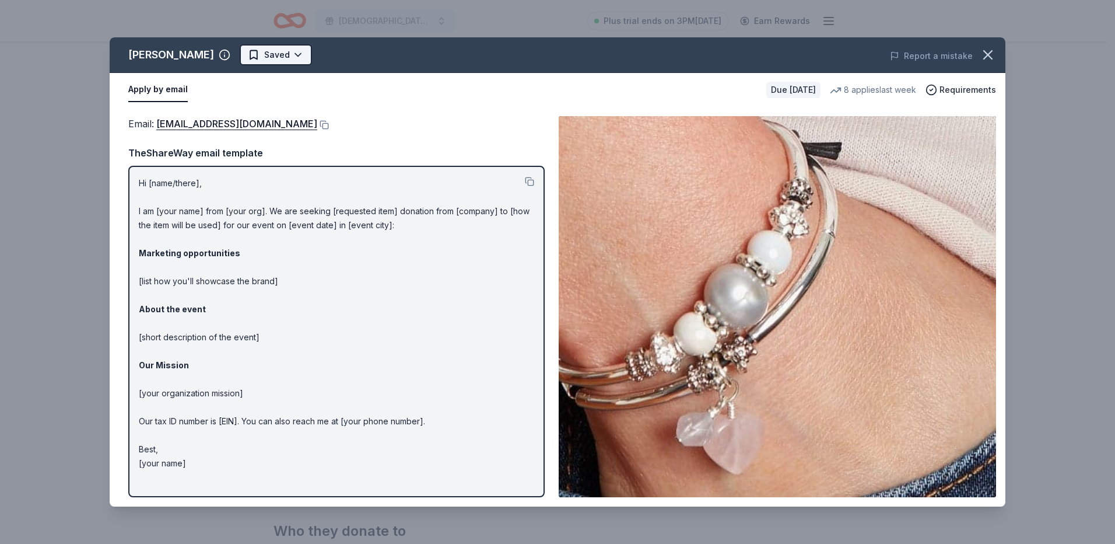
click at [272, 51] on html "St [PERSON_NAME] Lutheran Wild Game Dinner Plus trial ends on 3PM[DATE] Earn Re…" at bounding box center [557, 97] width 1115 height 544
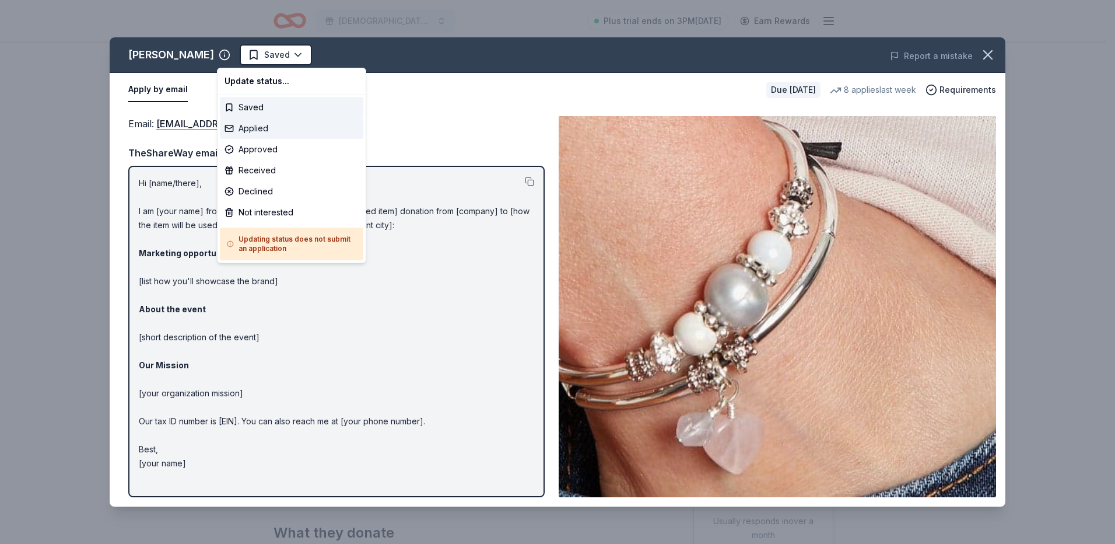
click at [264, 127] on div "Applied" at bounding box center [291, 128] width 143 height 21
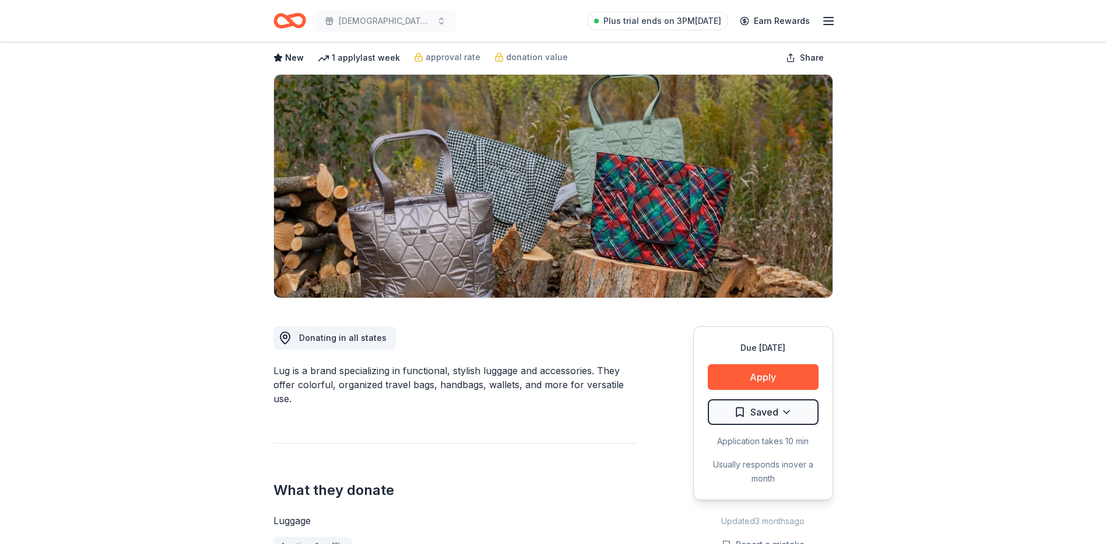
scroll to position [117, 0]
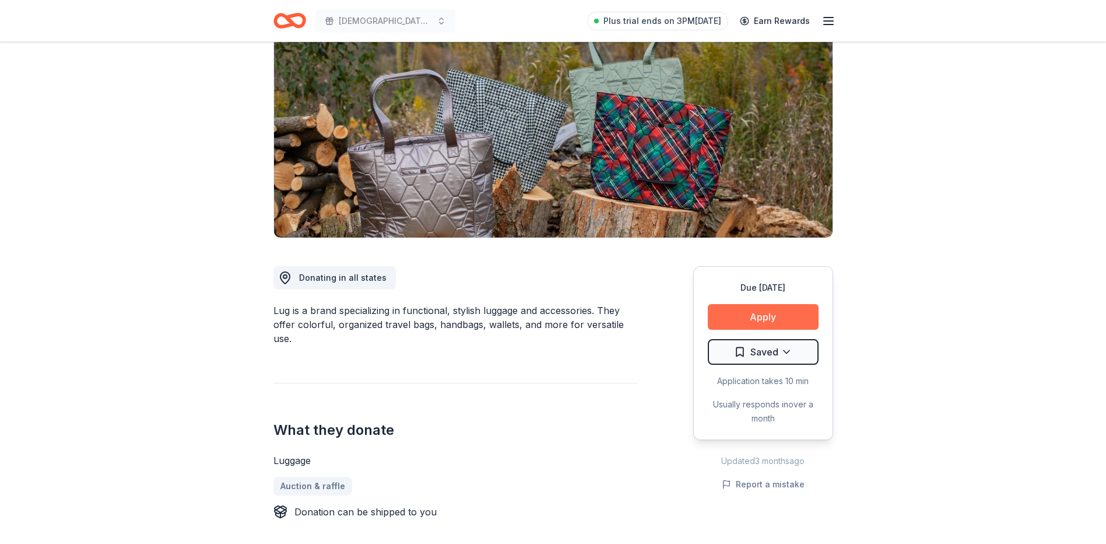
click at [804, 311] on button "Apply" at bounding box center [763, 317] width 111 height 26
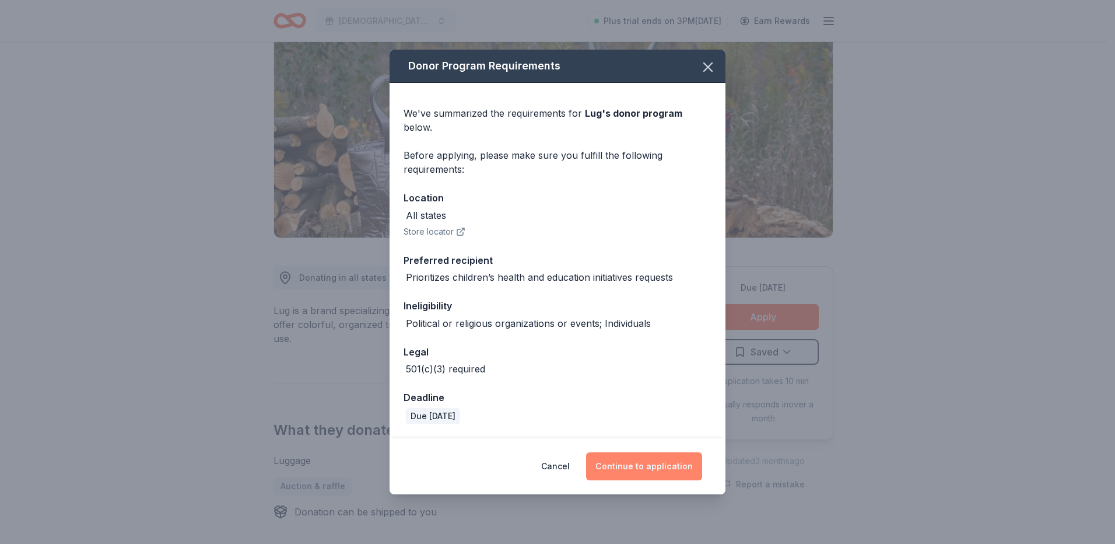
click at [642, 467] on button "Continue to application" at bounding box center [644, 466] width 116 height 28
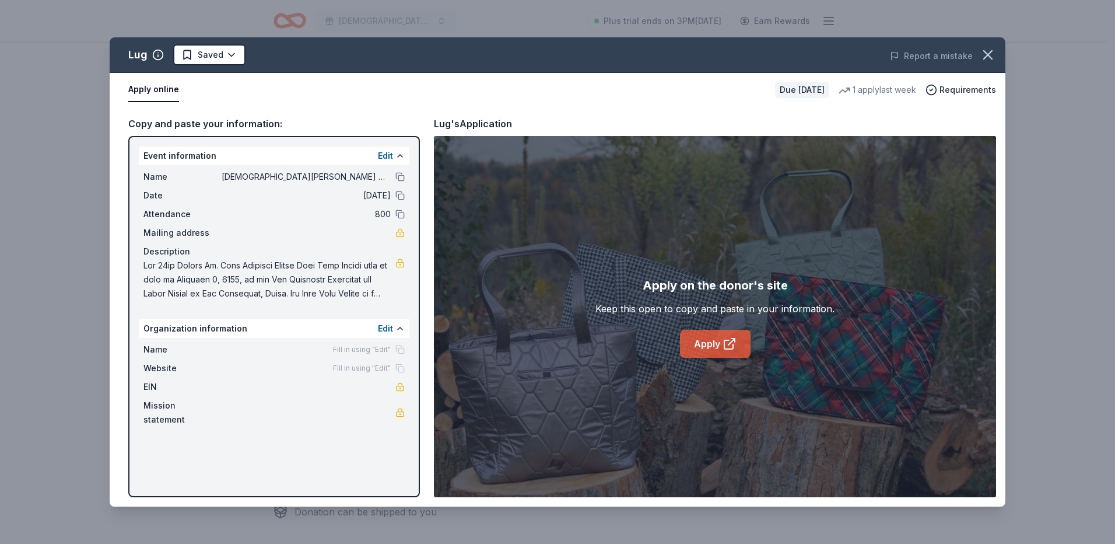
click at [696, 344] on link "Apply" at bounding box center [715, 344] width 71 height 28
click at [983, 56] on icon "button" at bounding box center [988, 55] width 16 height 16
